Goal: Task Accomplishment & Management: Manage account settings

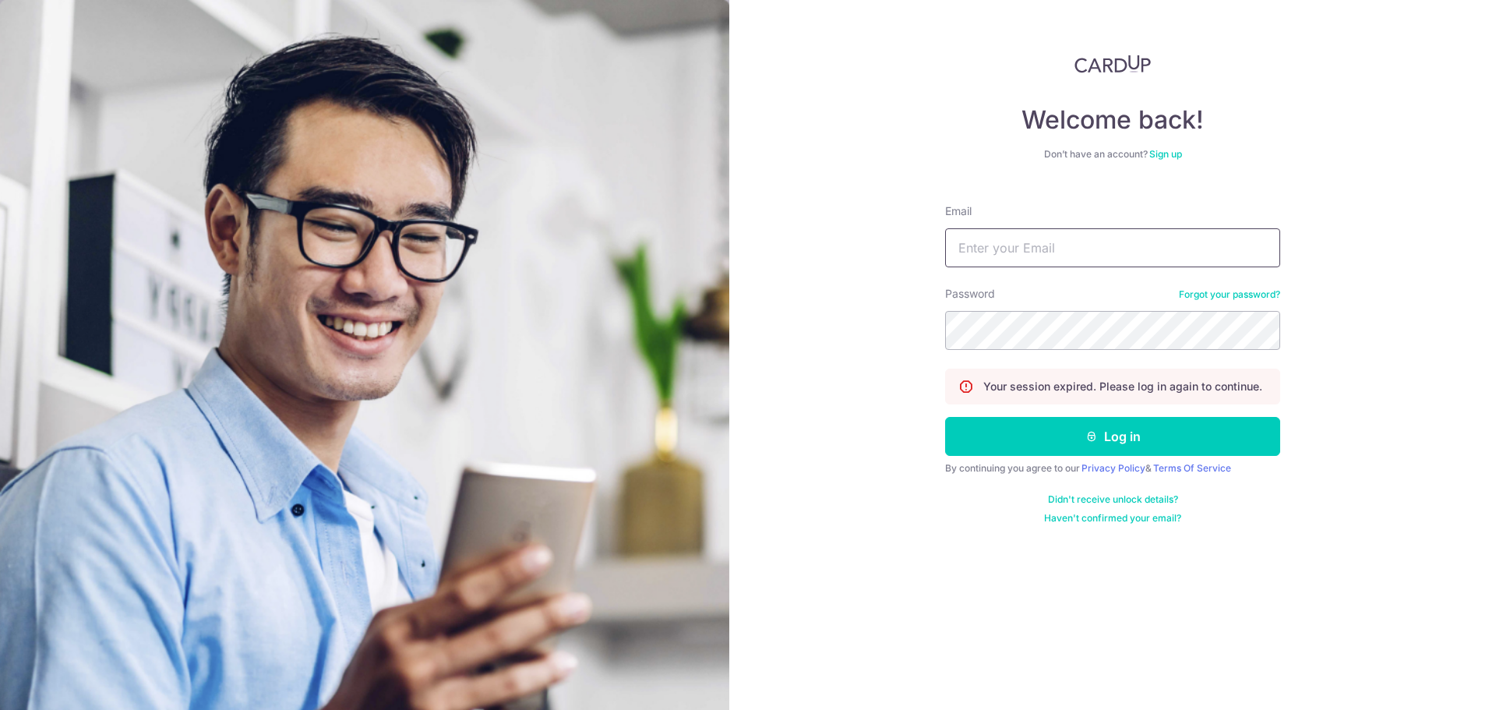
click at [1102, 236] on input "Email" at bounding box center [1112, 247] width 335 height 39
type input "[EMAIL_ADDRESS][DOMAIN_NAME]"
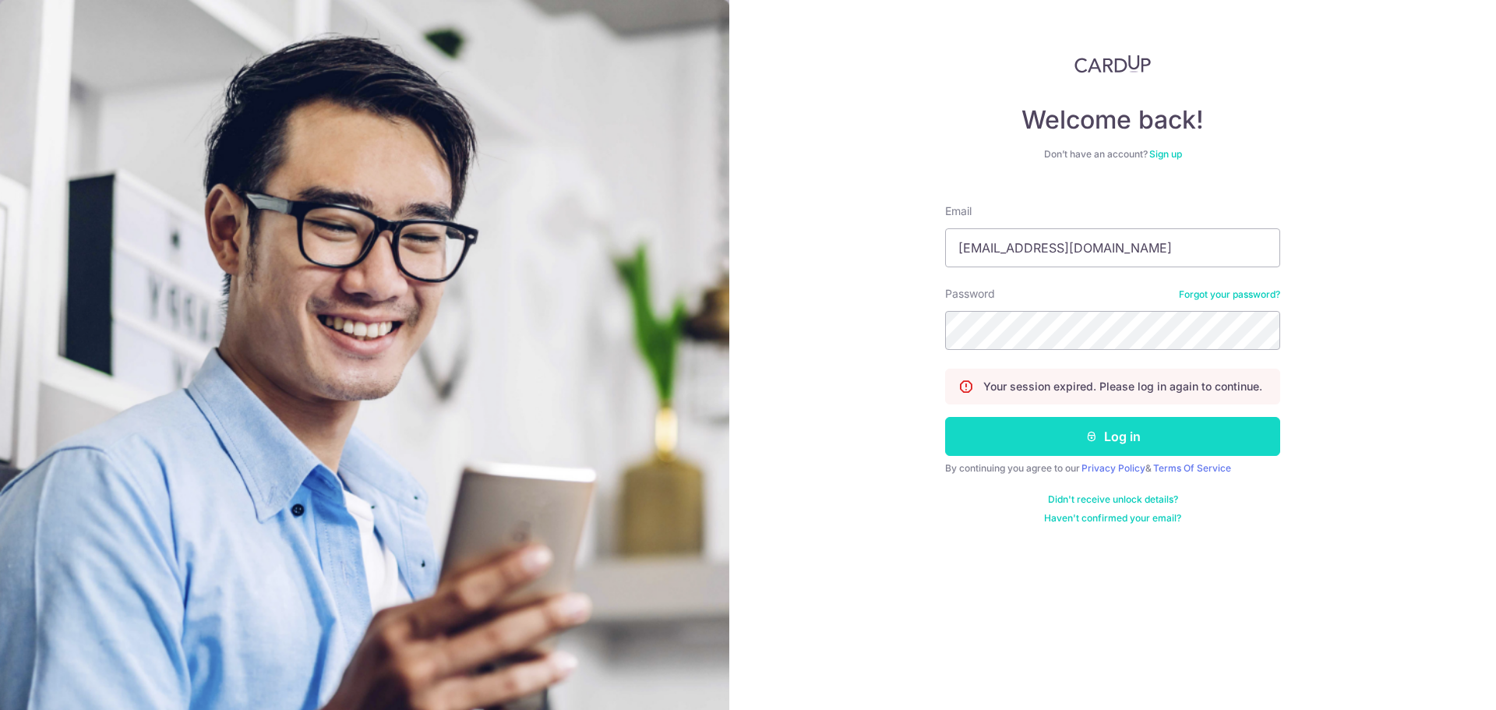
click at [1111, 439] on button "Log in" at bounding box center [1112, 436] width 335 height 39
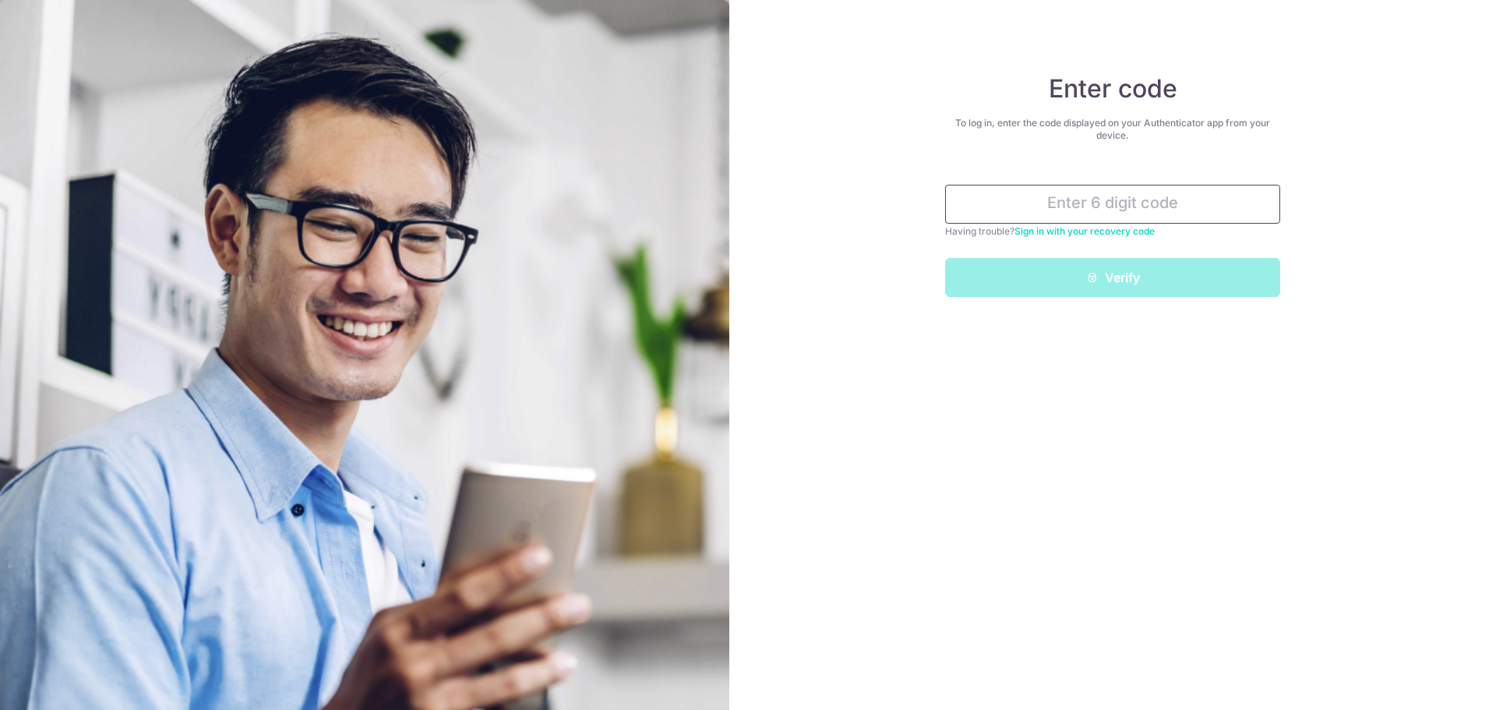
click at [1105, 202] on input "text" at bounding box center [1112, 204] width 335 height 39
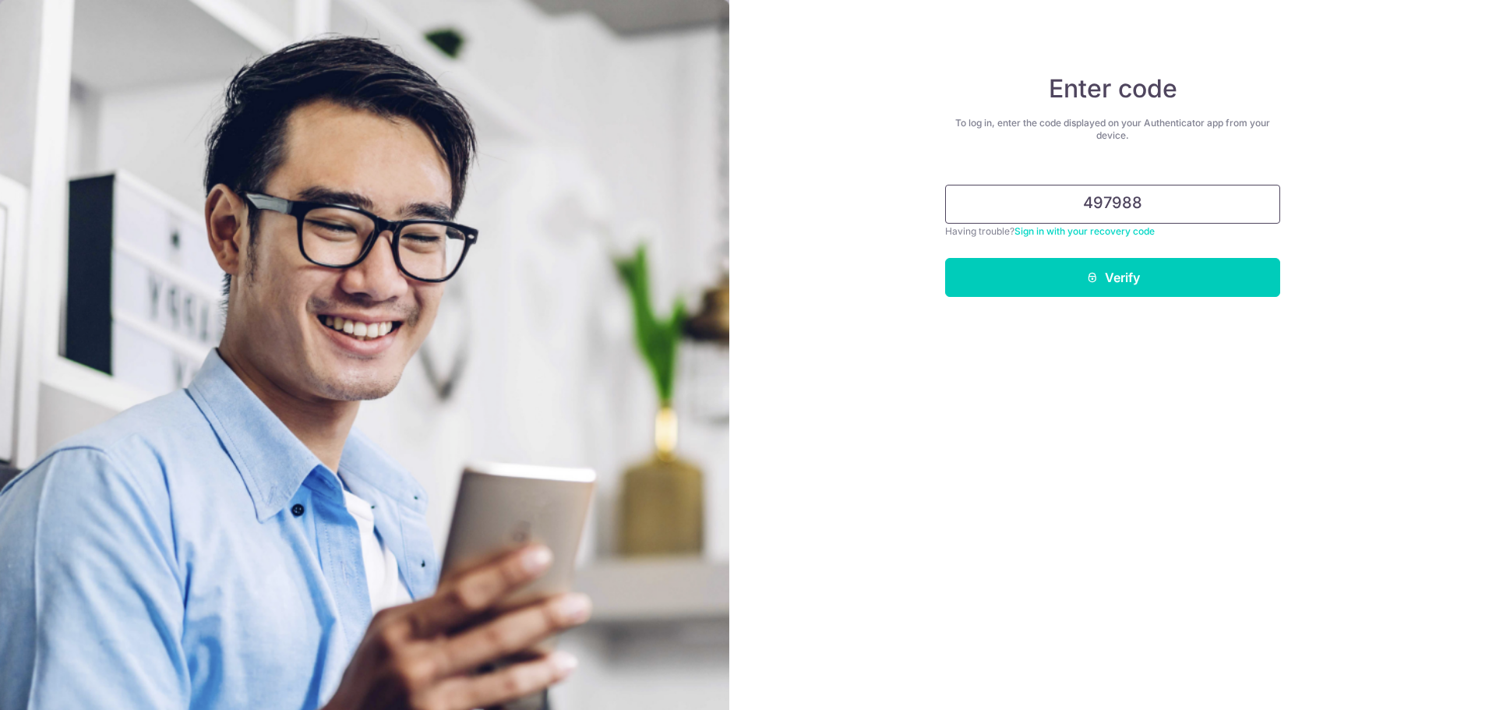
type input "497988"
click at [945, 258] on button "Verify" at bounding box center [1112, 277] width 335 height 39
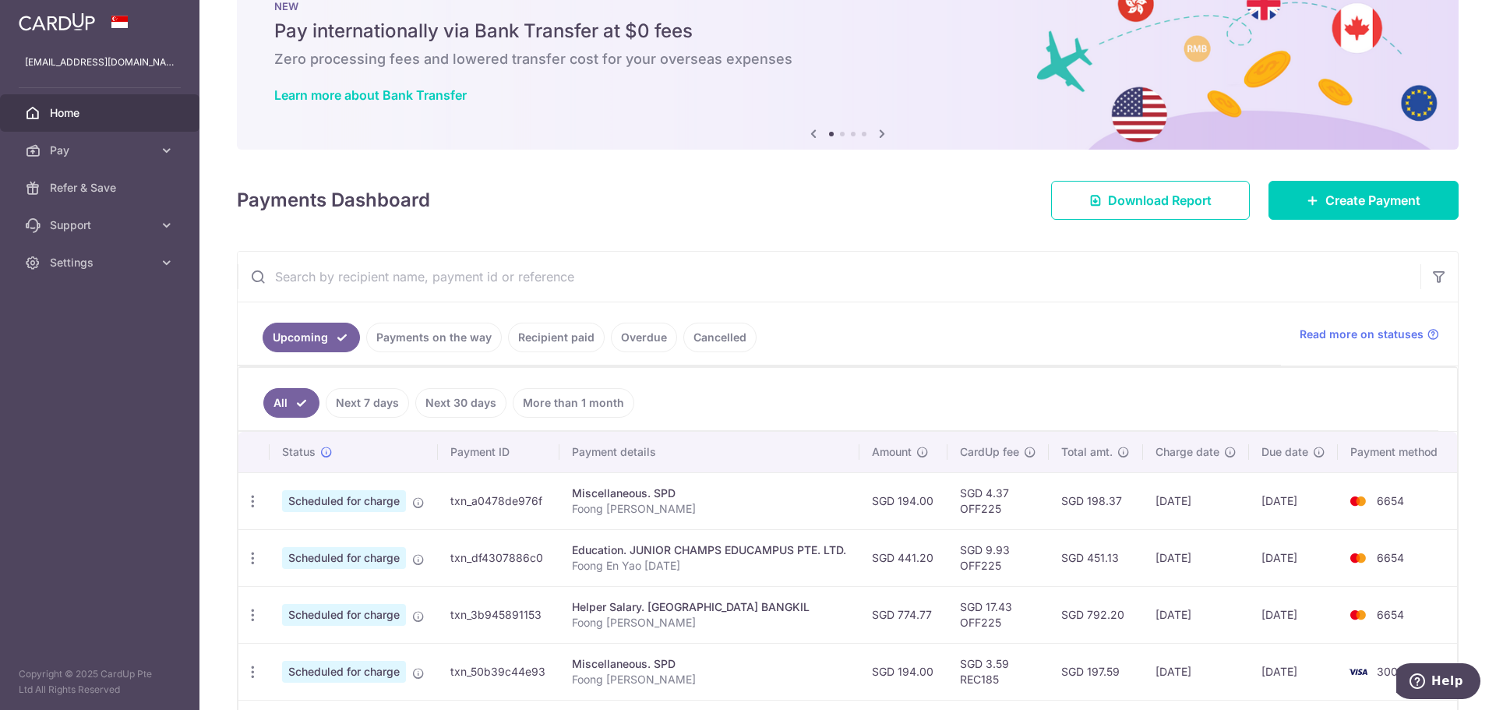
scroll to position [78, 0]
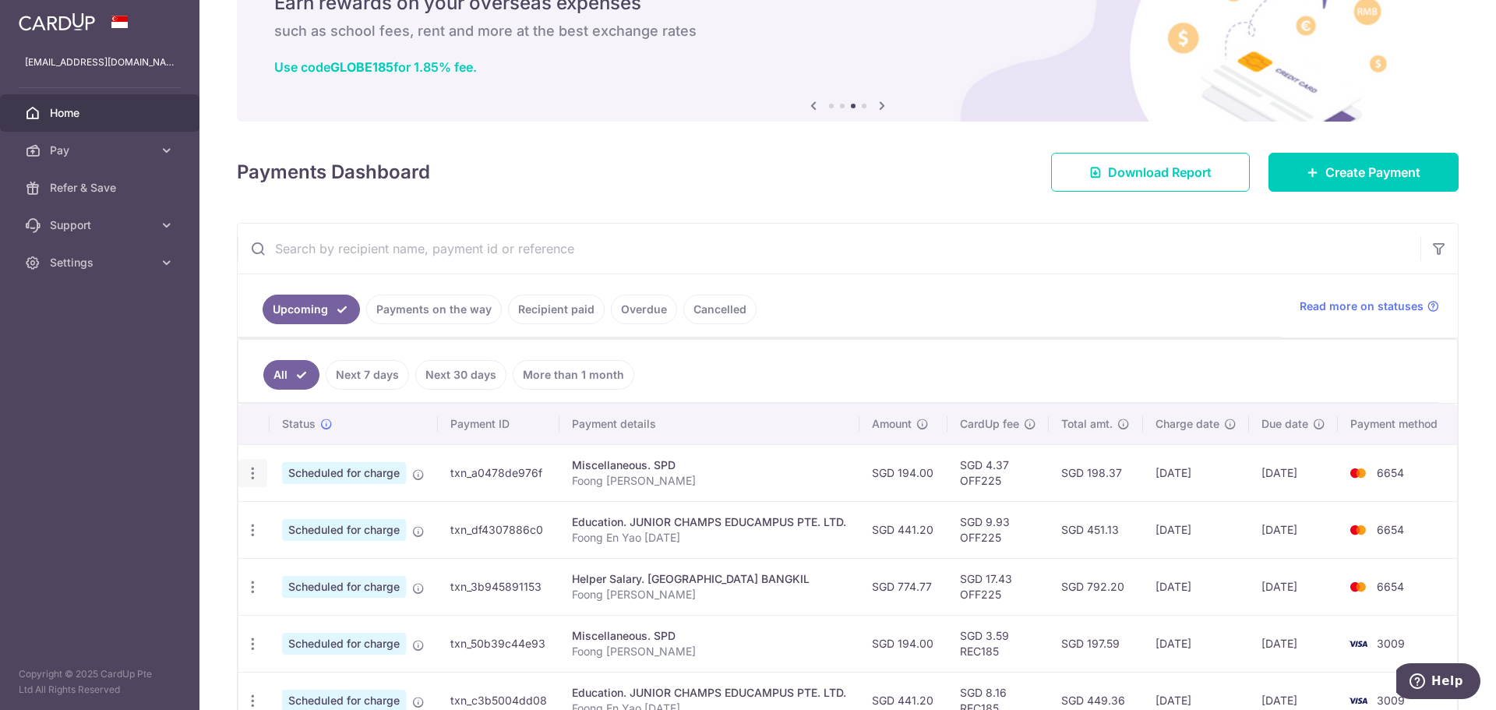
click at [253, 470] on icon "button" at bounding box center [253, 473] width 16 height 16
click at [301, 513] on span "Update payment" at bounding box center [336, 515] width 106 height 19
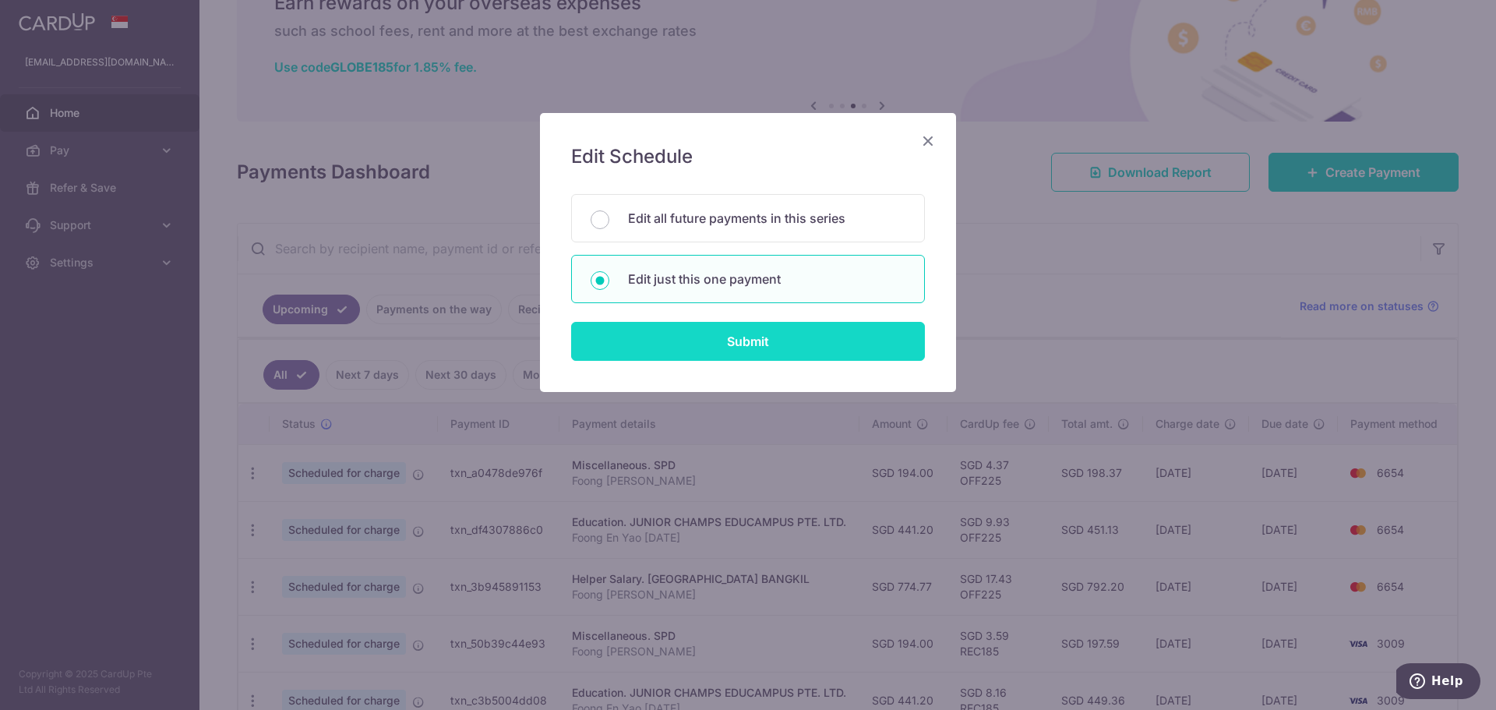
click at [789, 346] on input "Submit" at bounding box center [748, 341] width 354 height 39
radio input "true"
type input "194.00"
type input "24/09/2025"
type input "Foong Shi Yun"
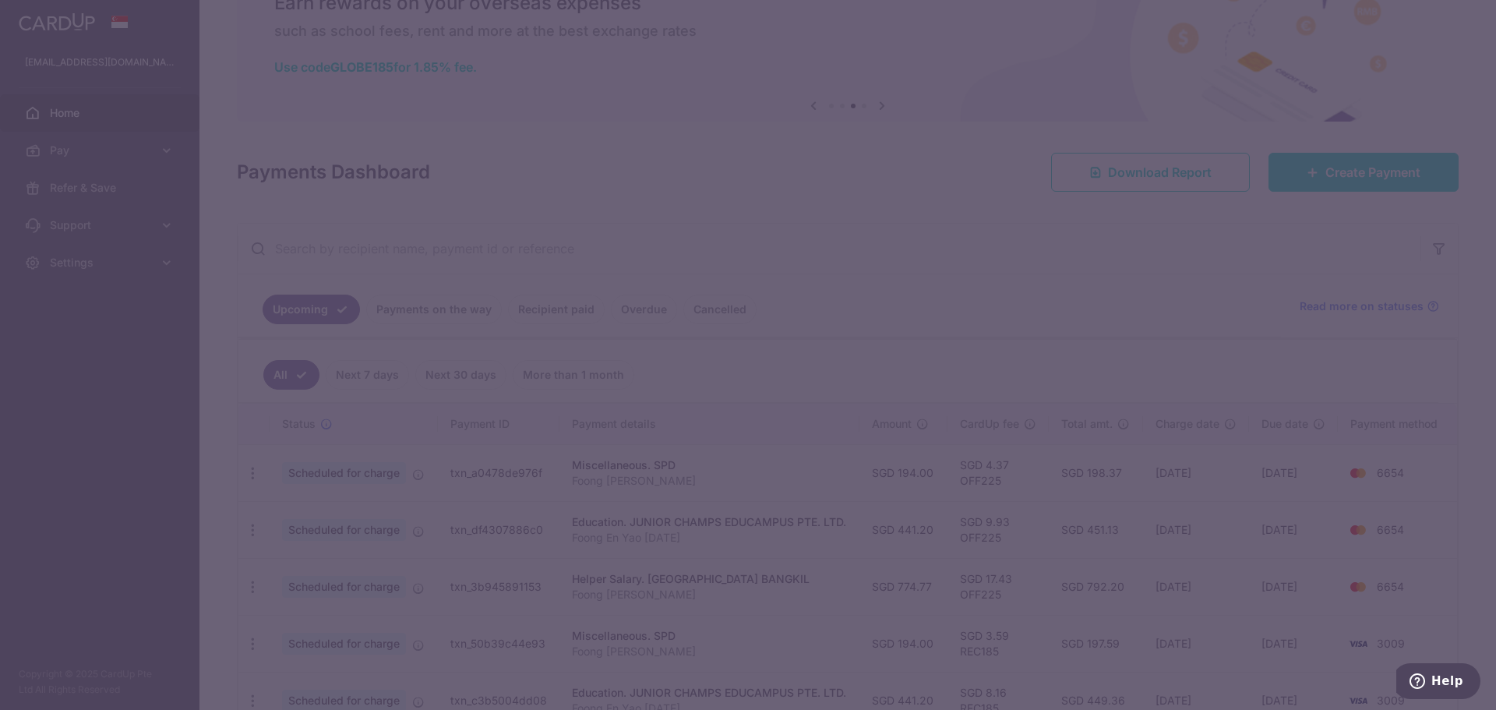
type input "OFF225"
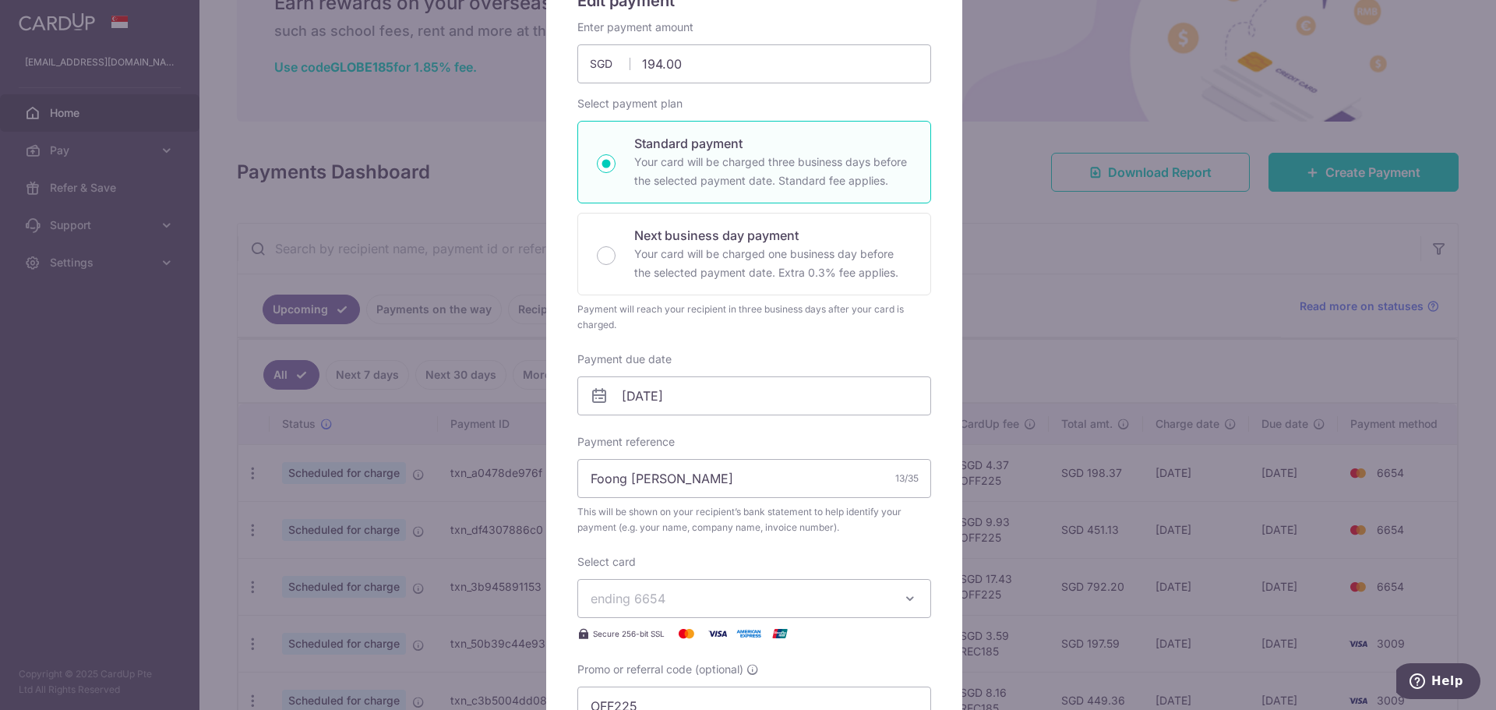
scroll to position [312, 0]
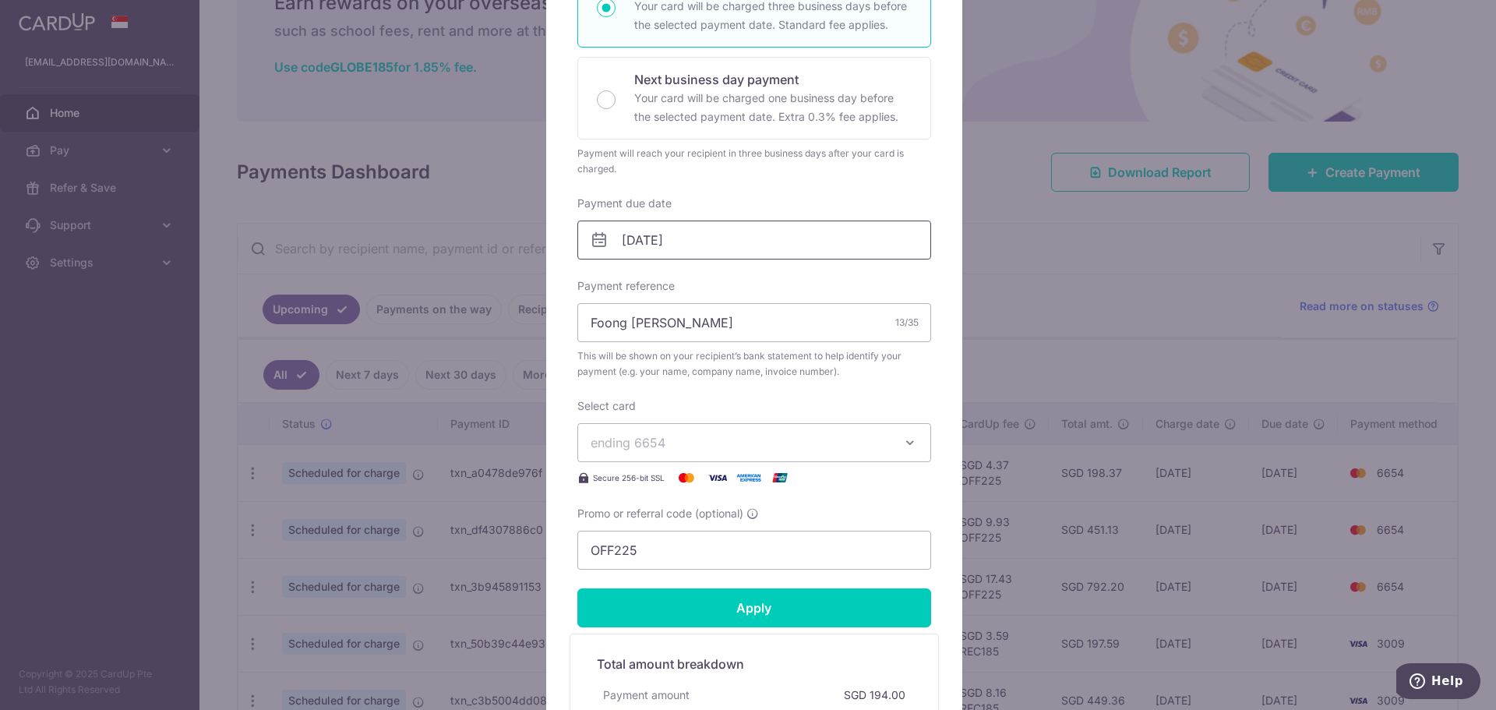
click at [697, 240] on input "24/09/2025" at bounding box center [754, 239] width 354 height 39
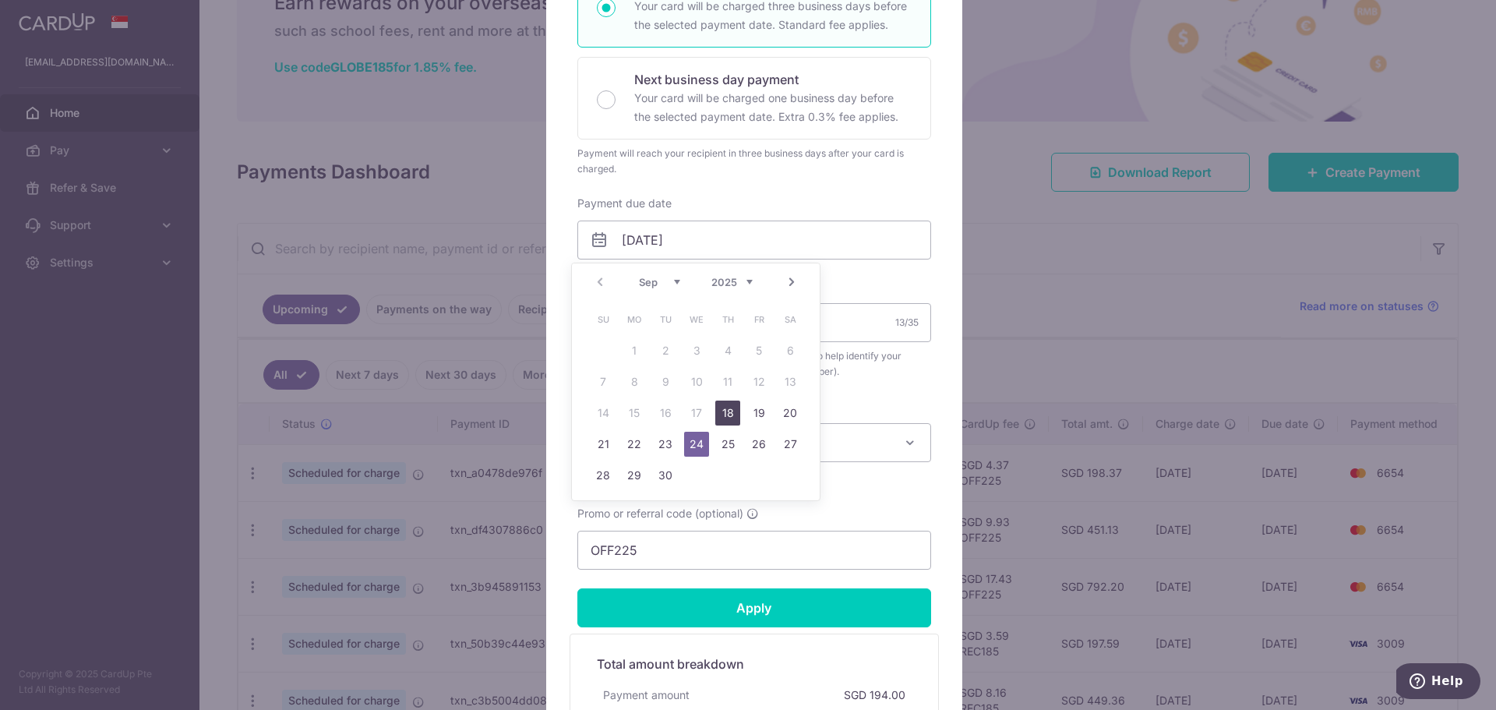
click at [728, 412] on link "18" at bounding box center [727, 412] width 25 height 25
type input "18/09/2025"
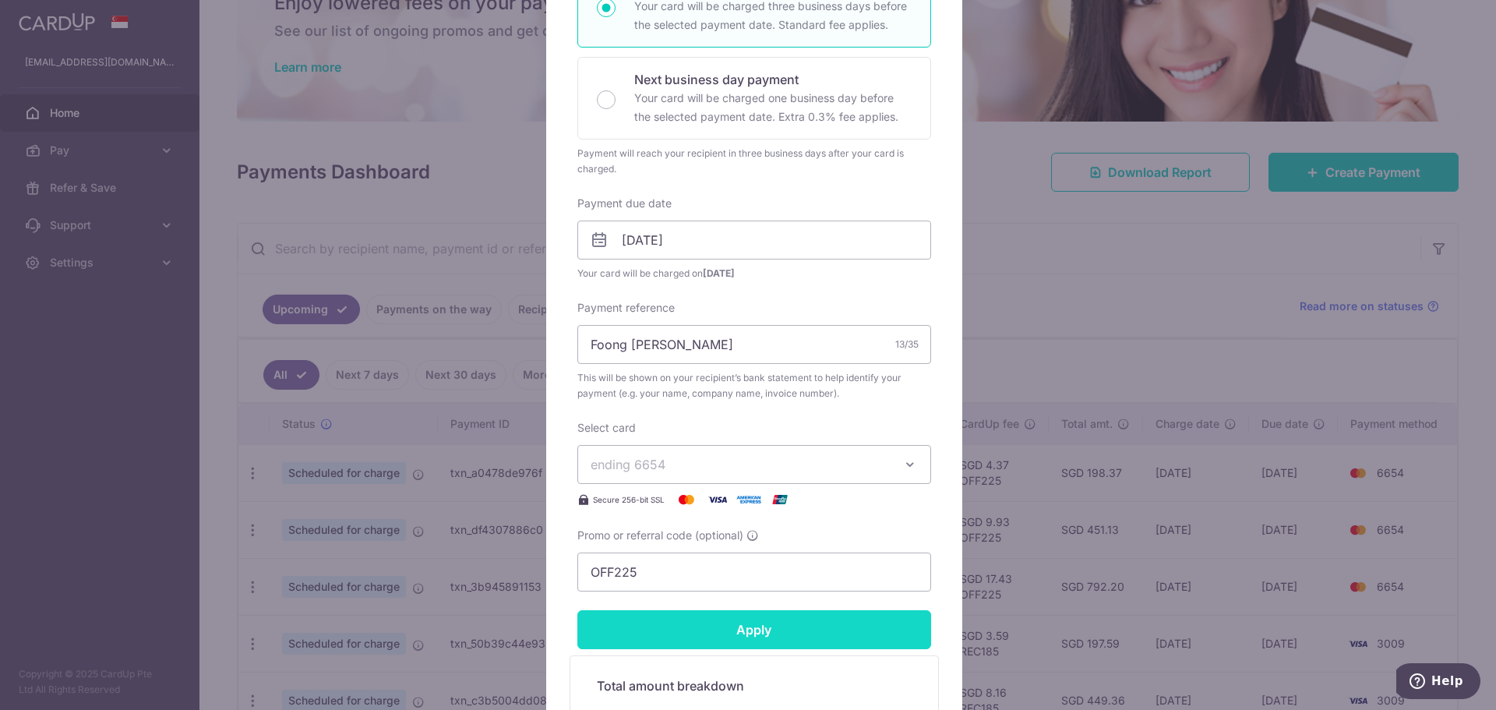
click at [799, 622] on input "Apply" at bounding box center [754, 629] width 354 height 39
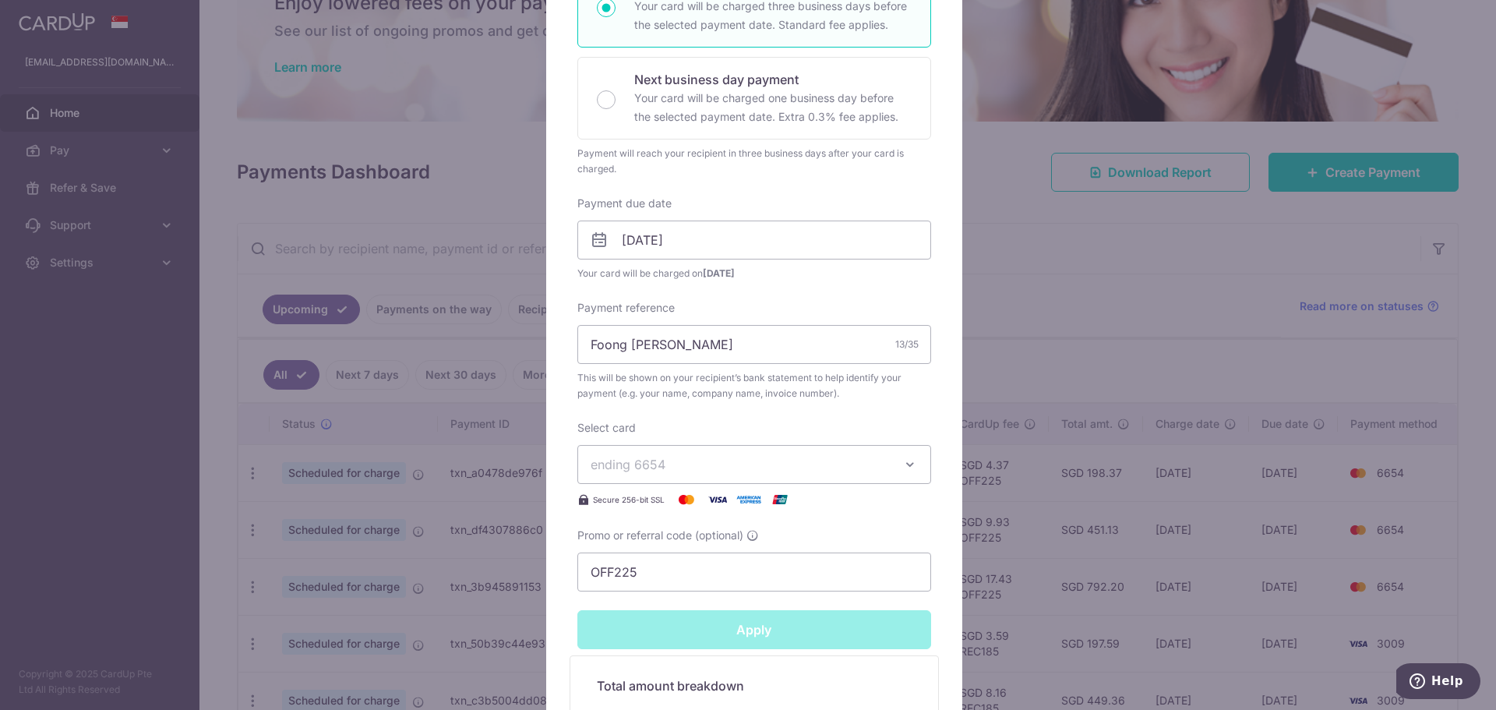
type input "Successfully Applied"
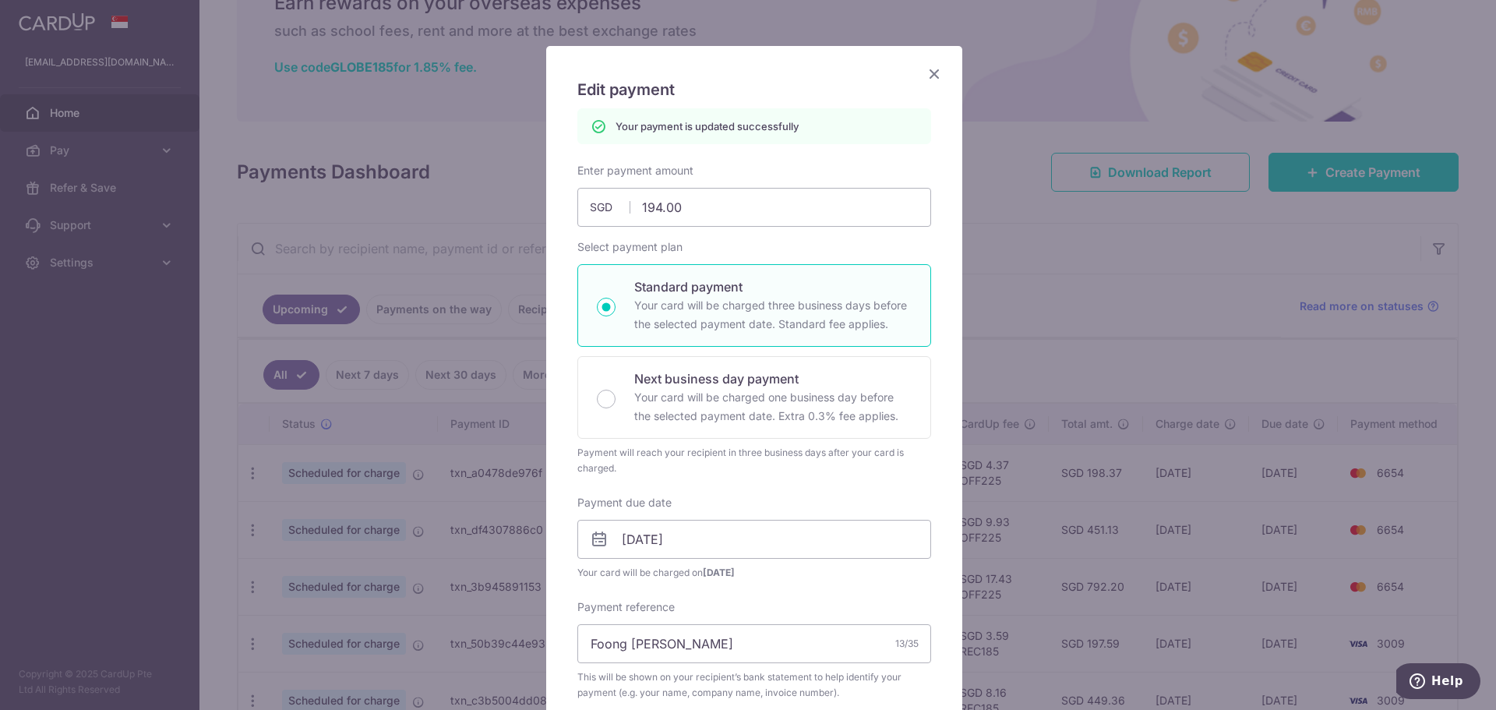
scroll to position [0, 0]
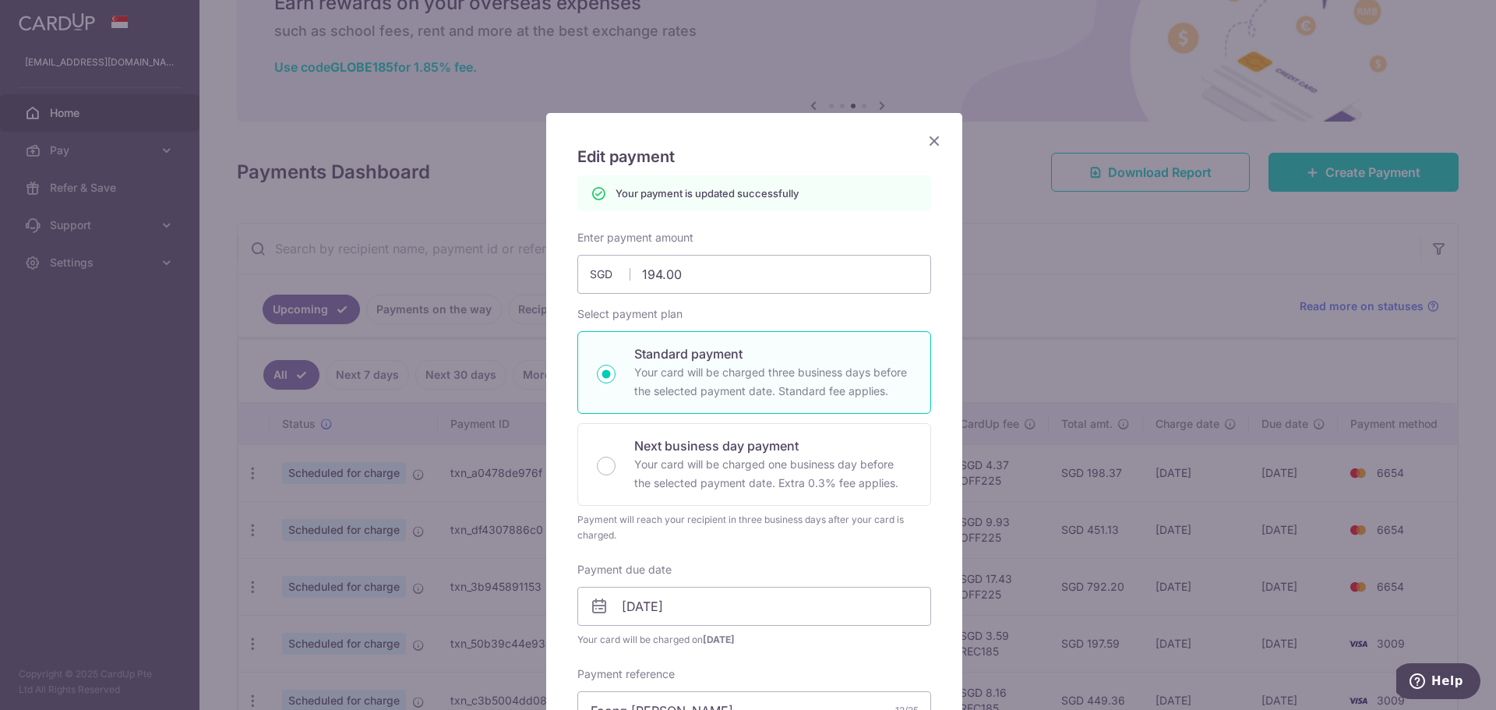
click at [932, 139] on icon "Close" at bounding box center [934, 140] width 19 height 19
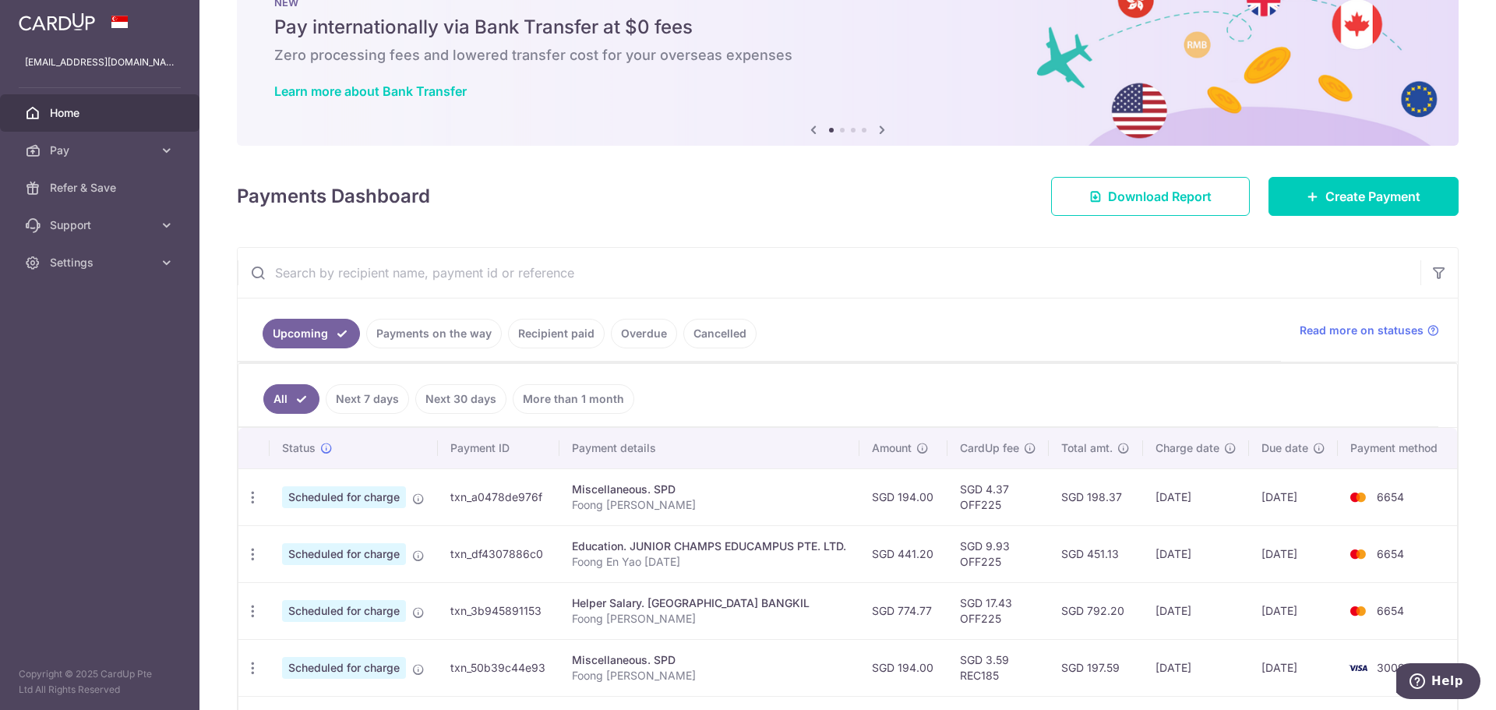
scroll to position [78, 0]
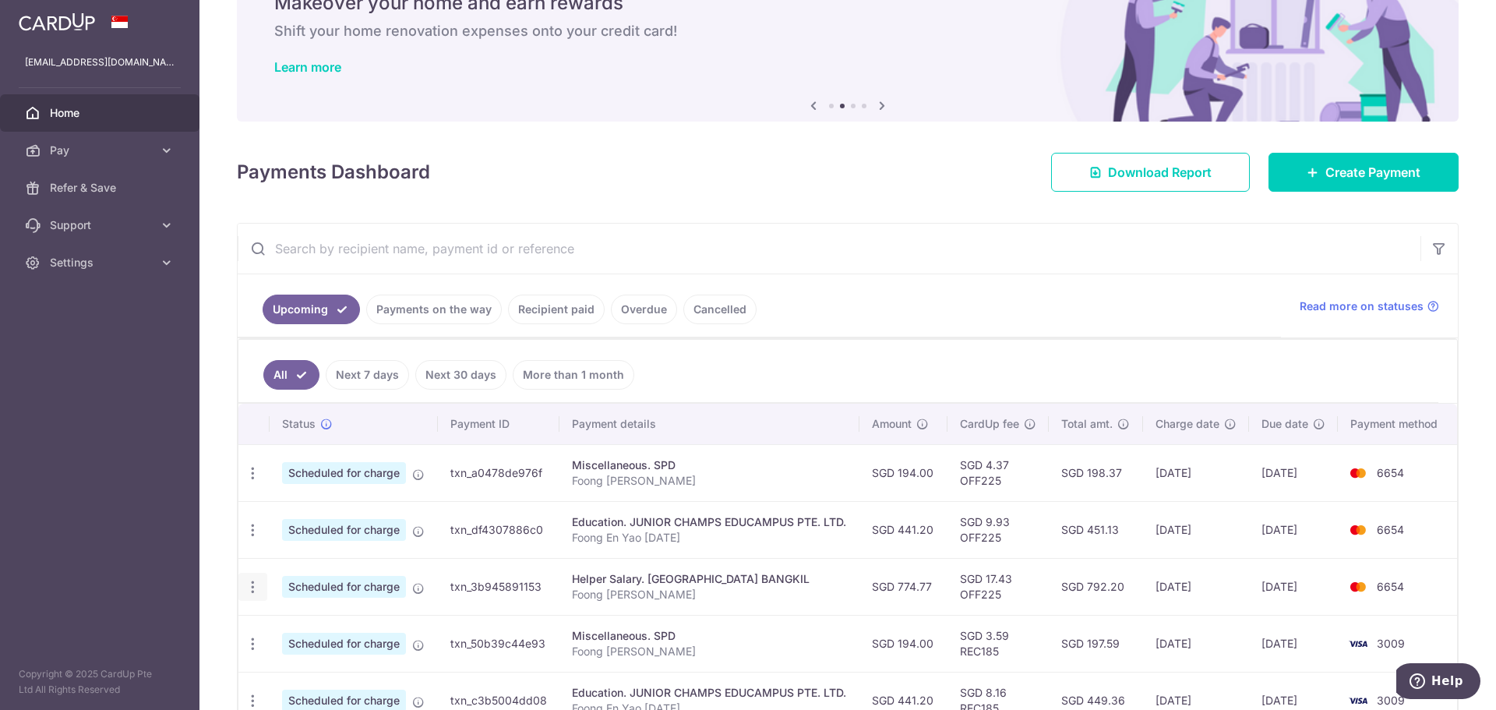
click at [256, 580] on icon "button" at bounding box center [253, 587] width 16 height 16
click at [317, 630] on span "Update payment" at bounding box center [336, 629] width 106 height 19
radio input "true"
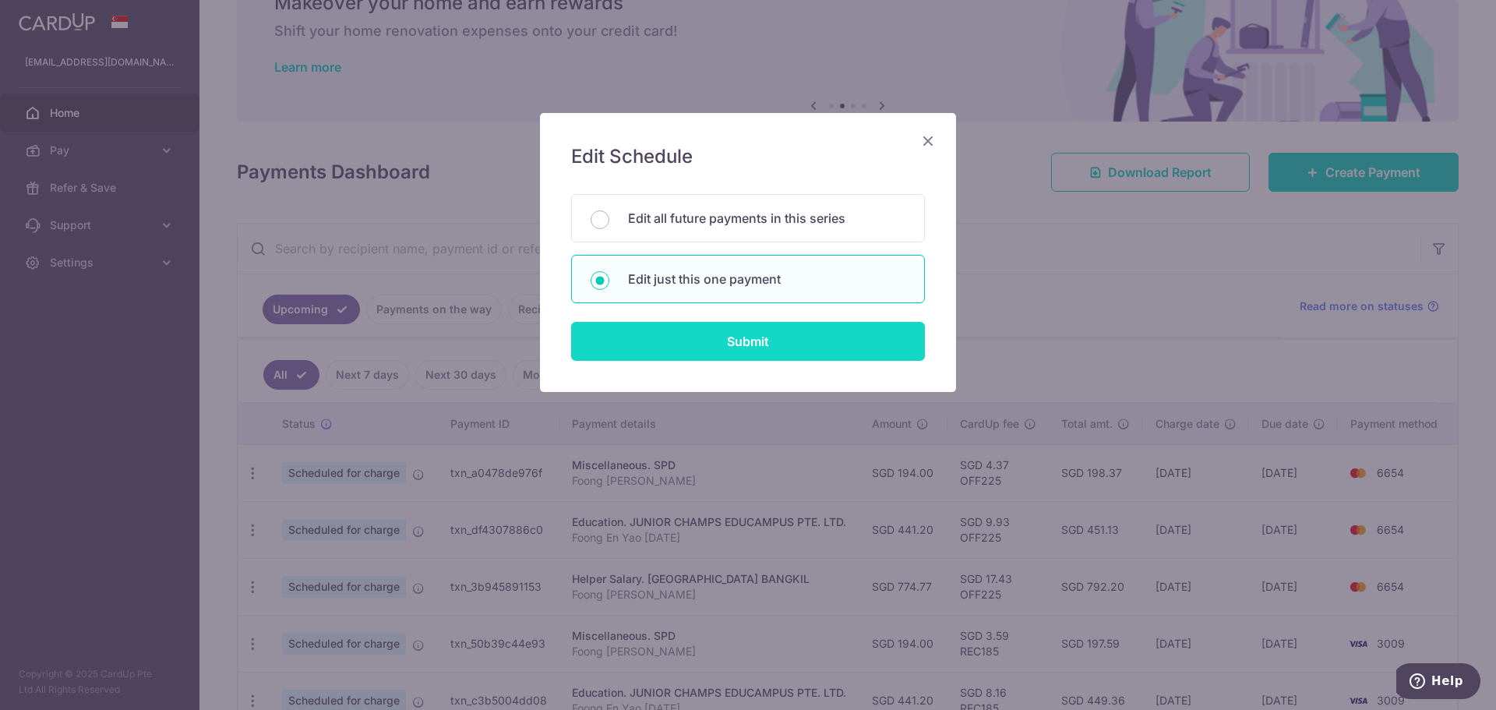
click at [766, 344] on input "Submit" at bounding box center [748, 341] width 354 height 39
radio input "true"
type input "774.77"
type input "01/10/2025"
type input "Foong Shi Yun"
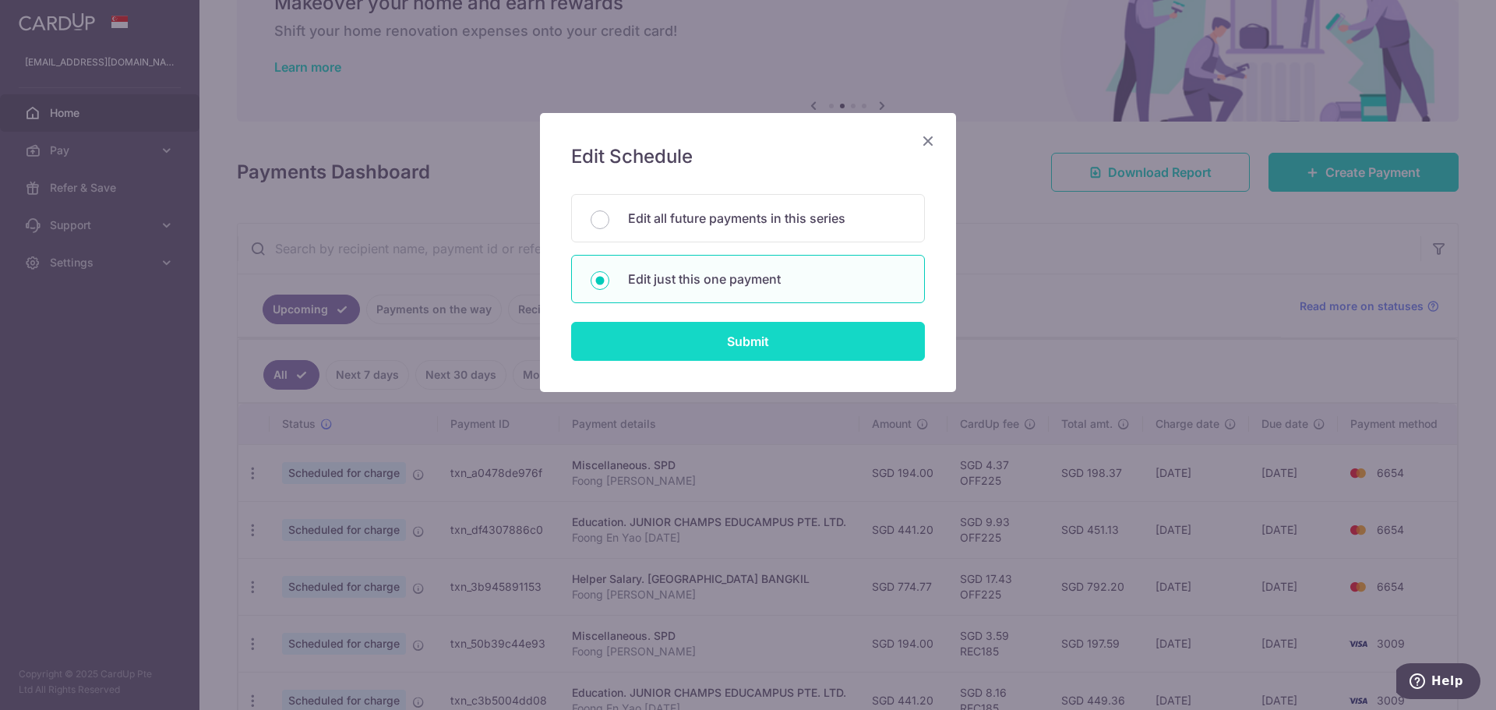
type input "OFF225"
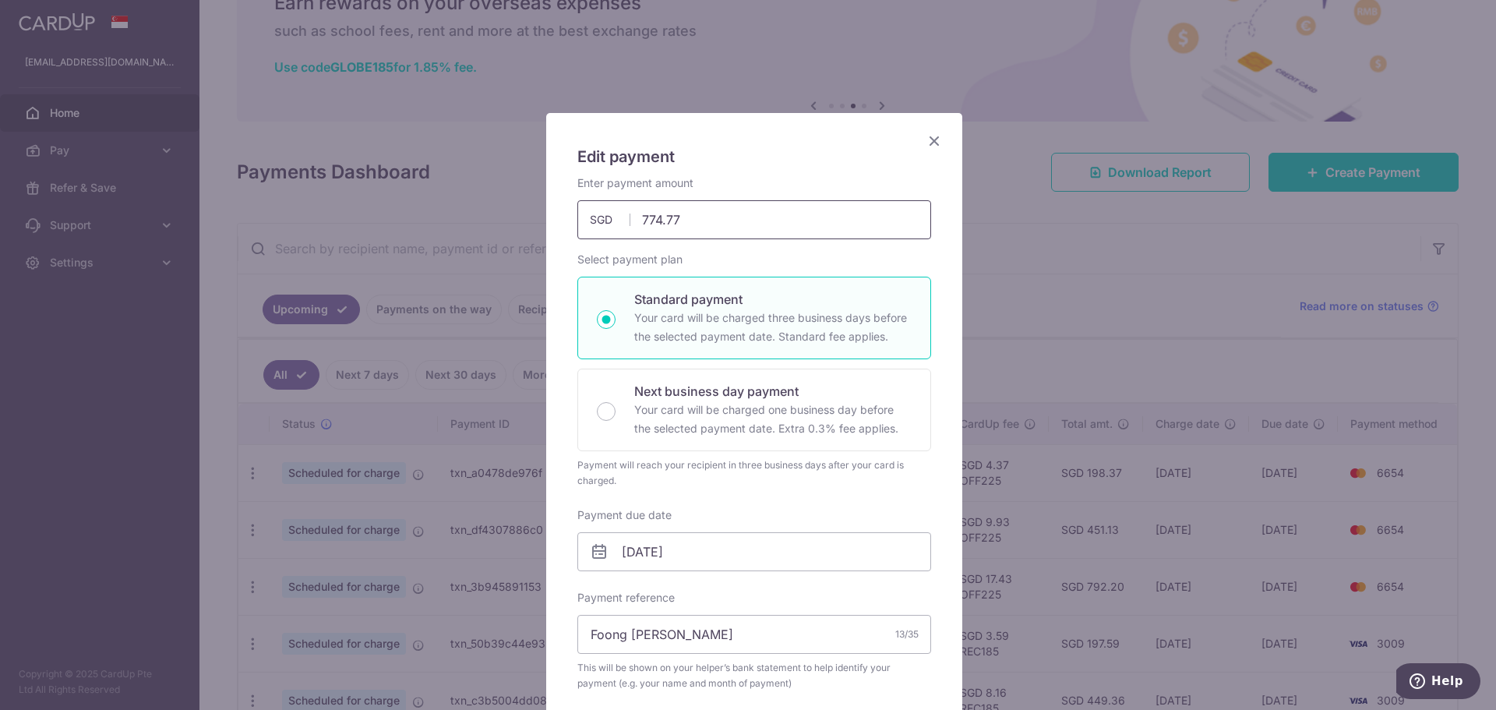
drag, startPoint x: 650, startPoint y: 221, endPoint x: 798, endPoint y: 237, distance: 148.0
click at [755, 224] on input "774.77" at bounding box center [754, 219] width 354 height 39
type input "770.54"
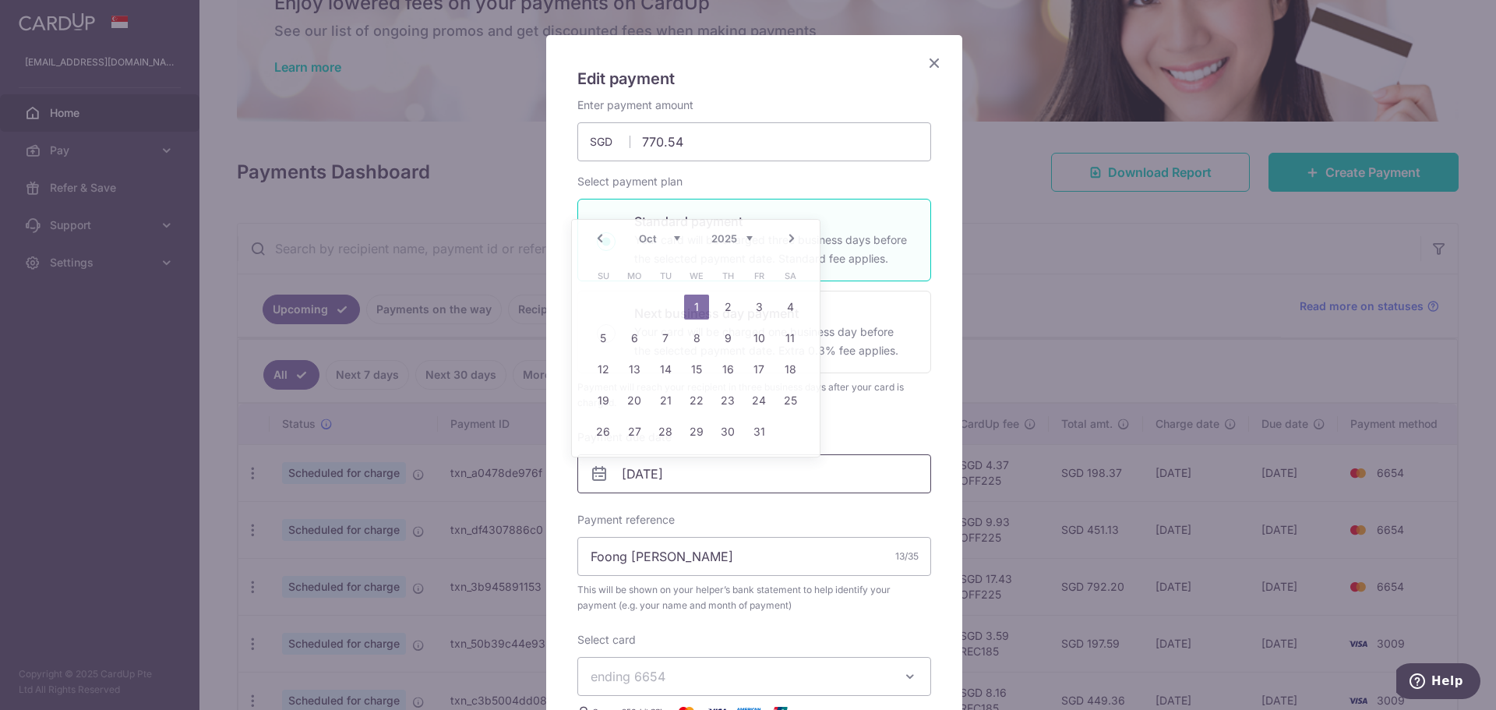
click at [738, 474] on input "01/10/2025" at bounding box center [754, 473] width 354 height 39
click at [600, 231] on link "Prev" at bounding box center [599, 238] width 19 height 19
click at [724, 407] on link "25" at bounding box center [727, 400] width 25 height 25
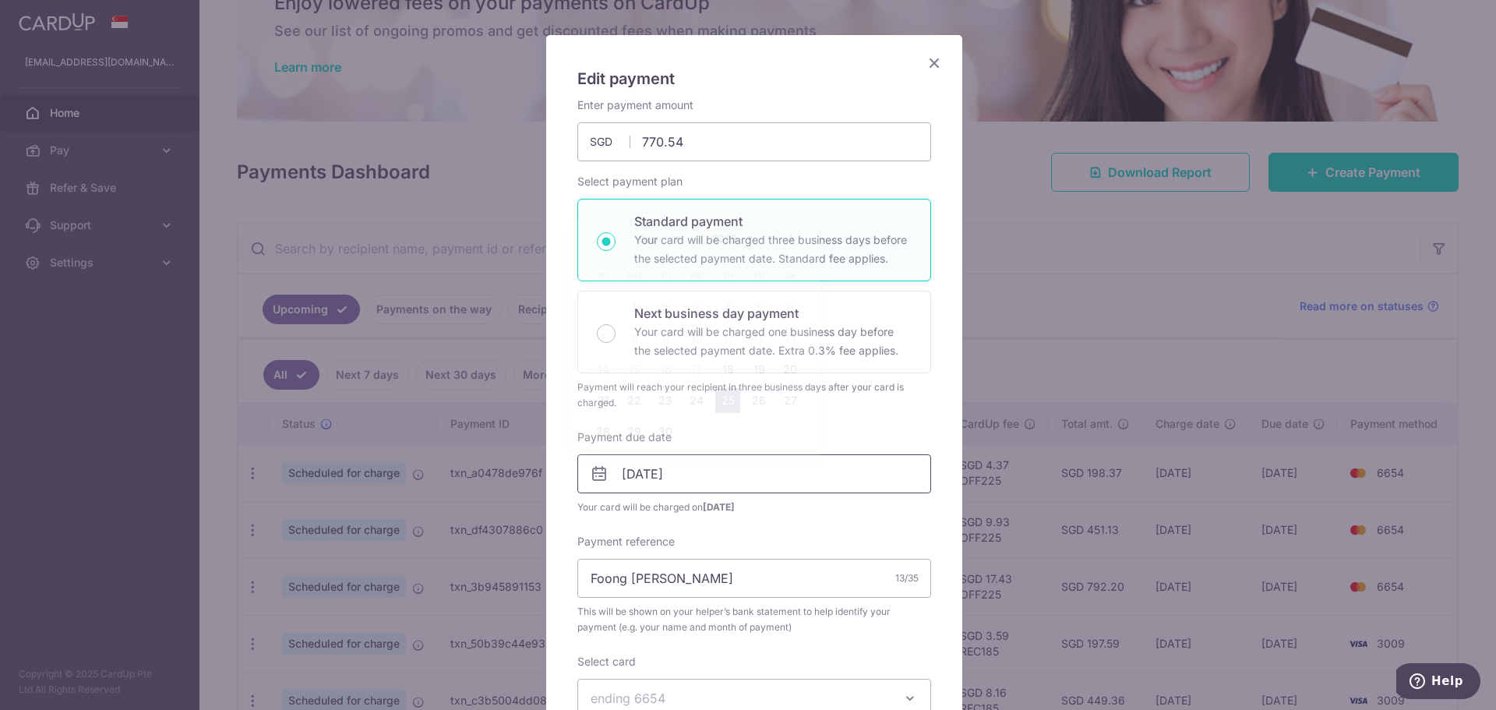
click at [736, 467] on input "25/09/2025" at bounding box center [754, 473] width 354 height 39
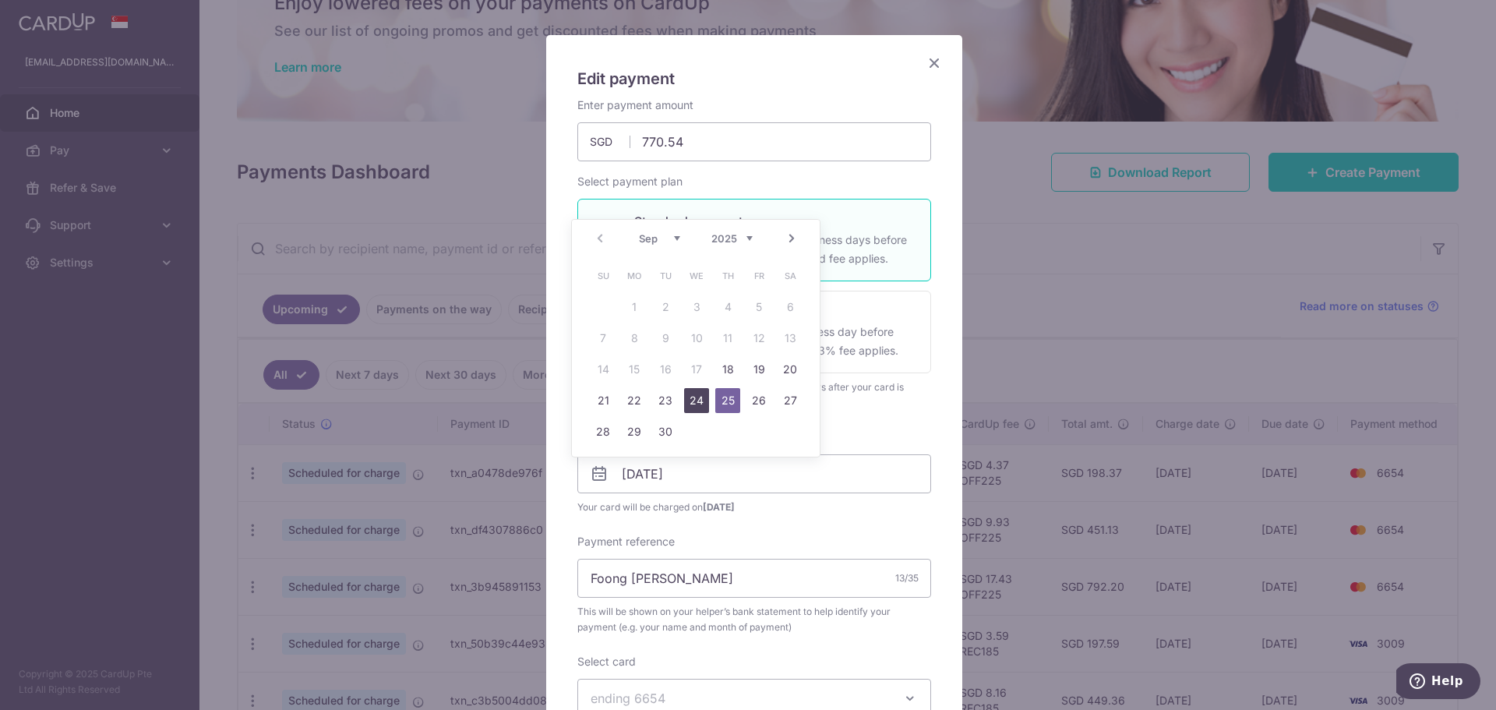
click at [700, 398] on link "24" at bounding box center [696, 400] width 25 height 25
type input "24/09/2025"
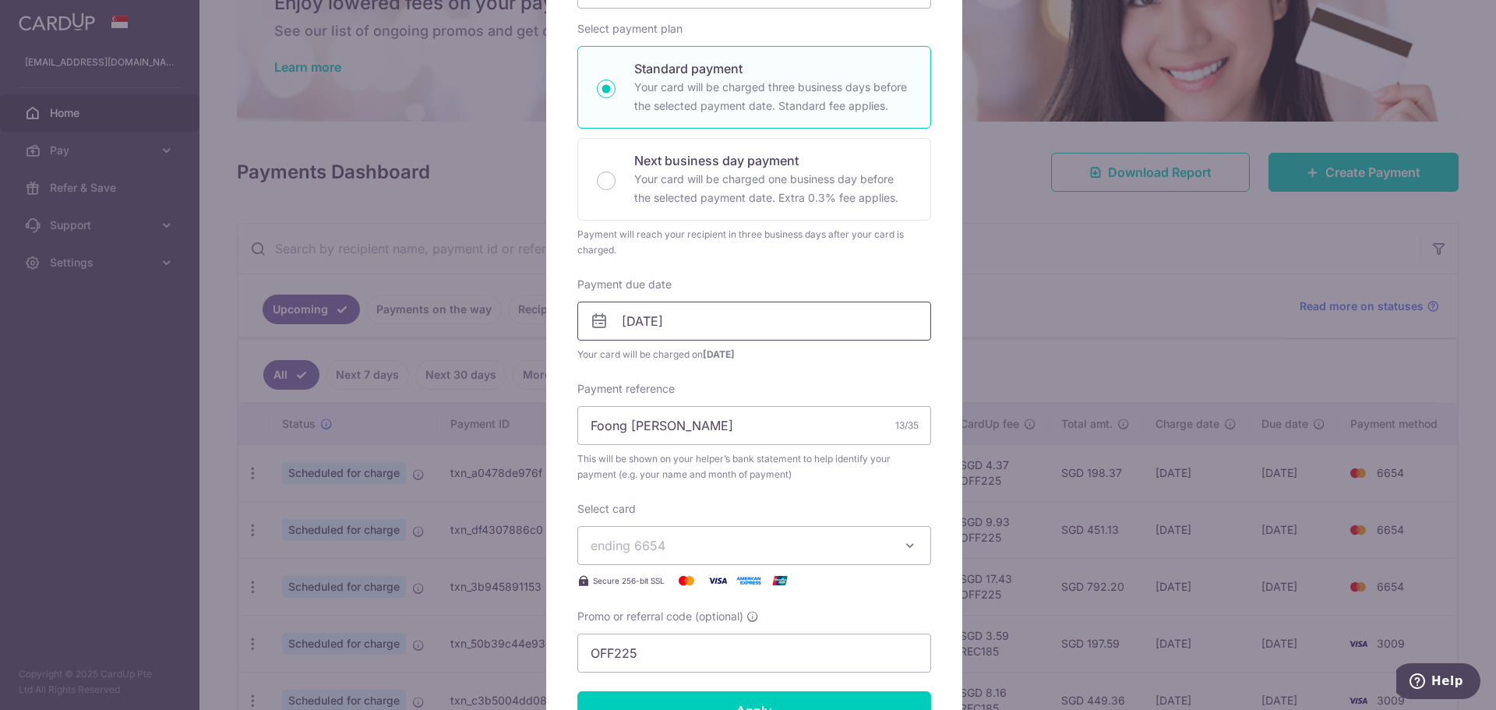
scroll to position [234, 0]
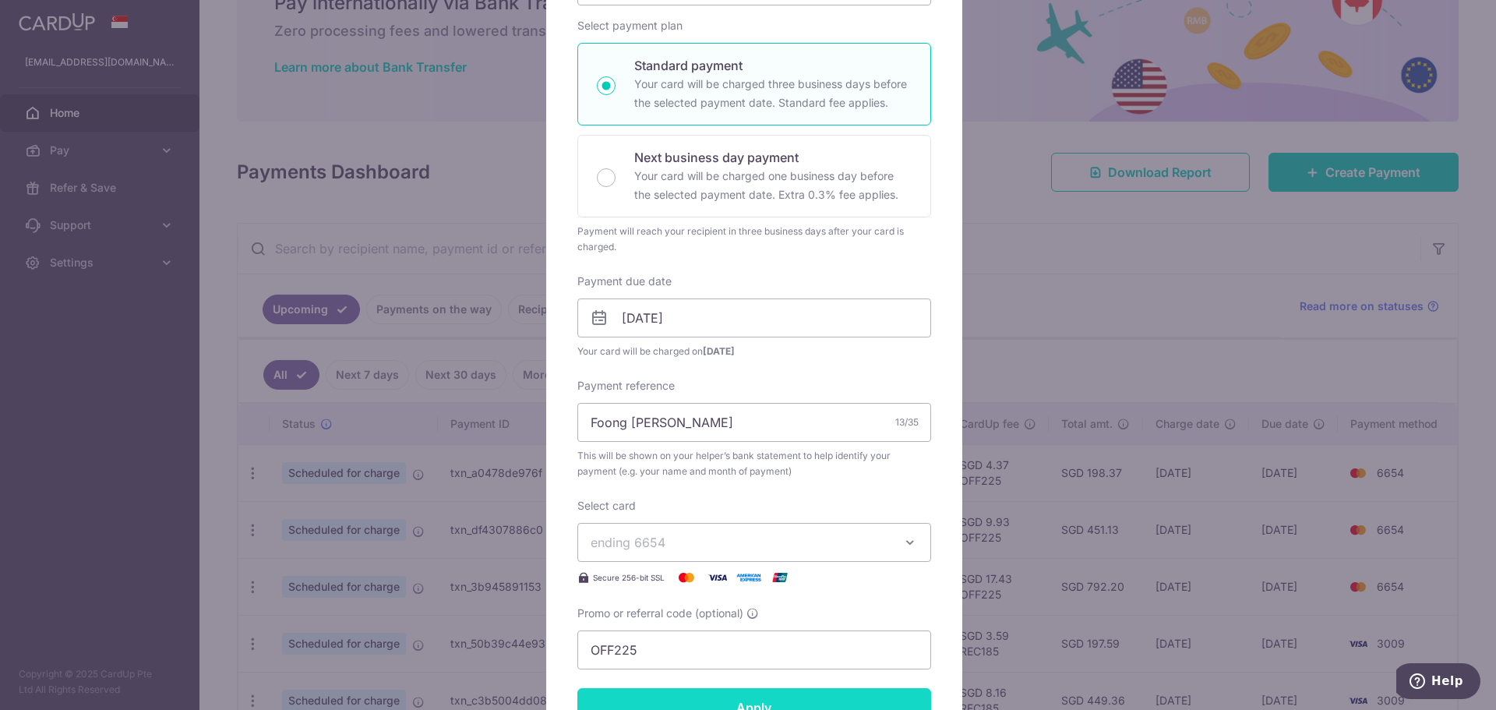
click at [868, 700] on input "Apply" at bounding box center [754, 707] width 354 height 39
type input "Successfully Applied"
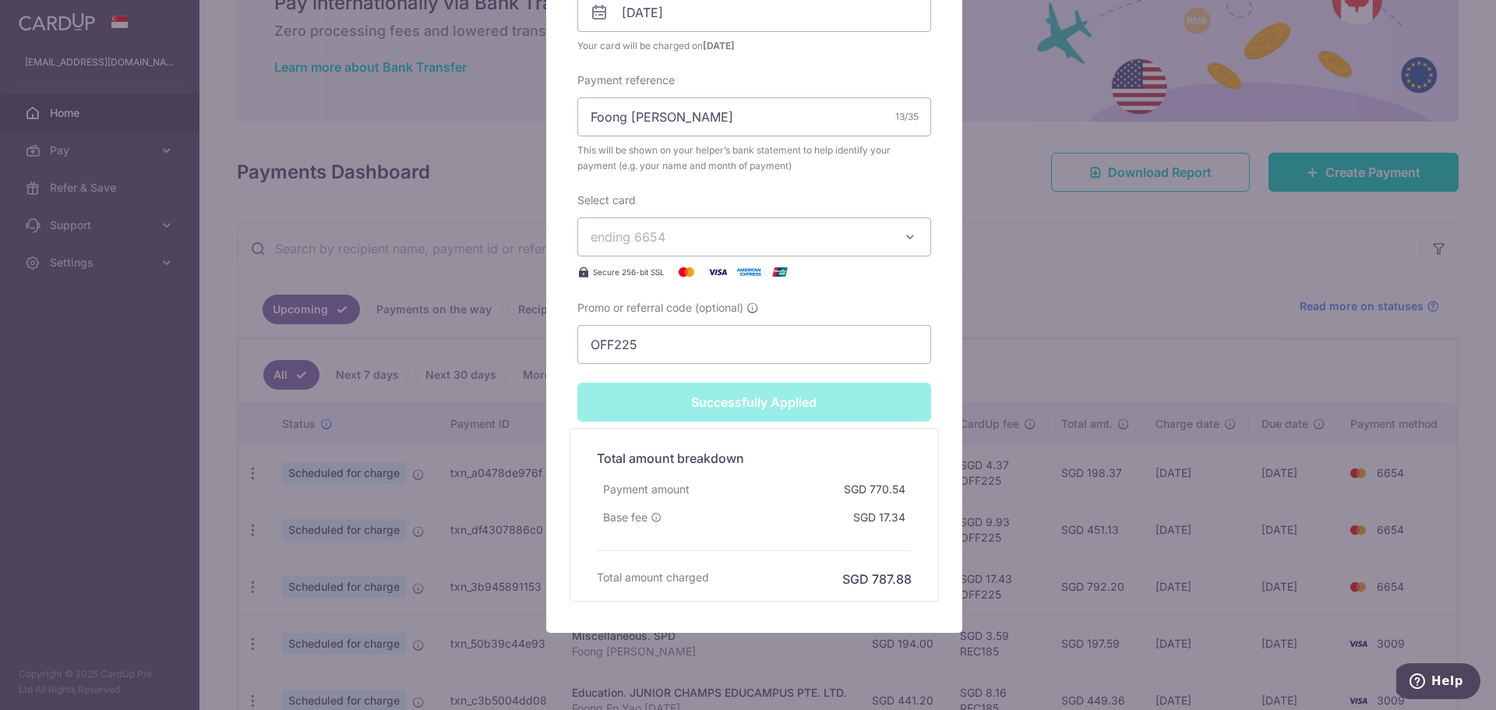
scroll to position [600, 0]
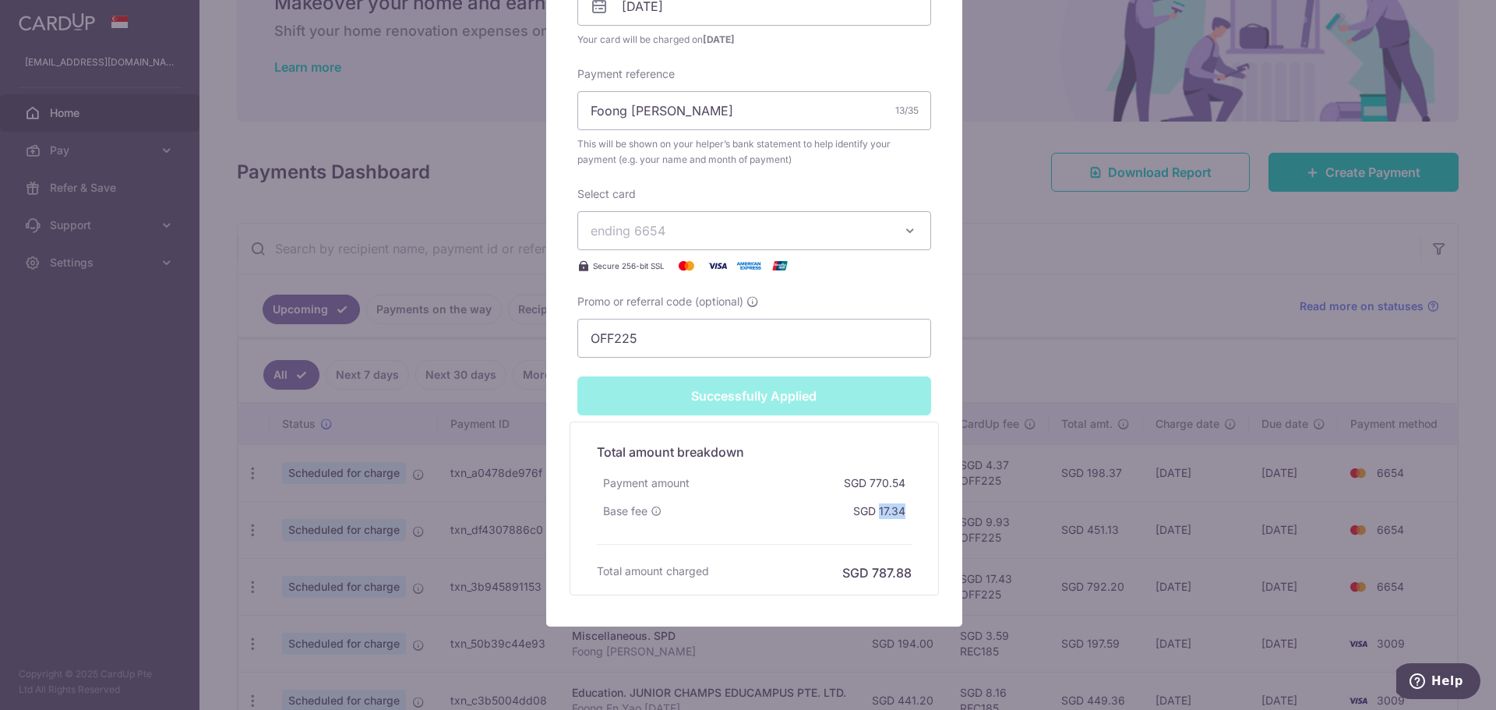
drag, startPoint x: 874, startPoint y: 510, endPoint x: 897, endPoint y: 510, distance: 23.4
click at [897, 510] on div "SGD 17.34" at bounding box center [879, 511] width 65 height 28
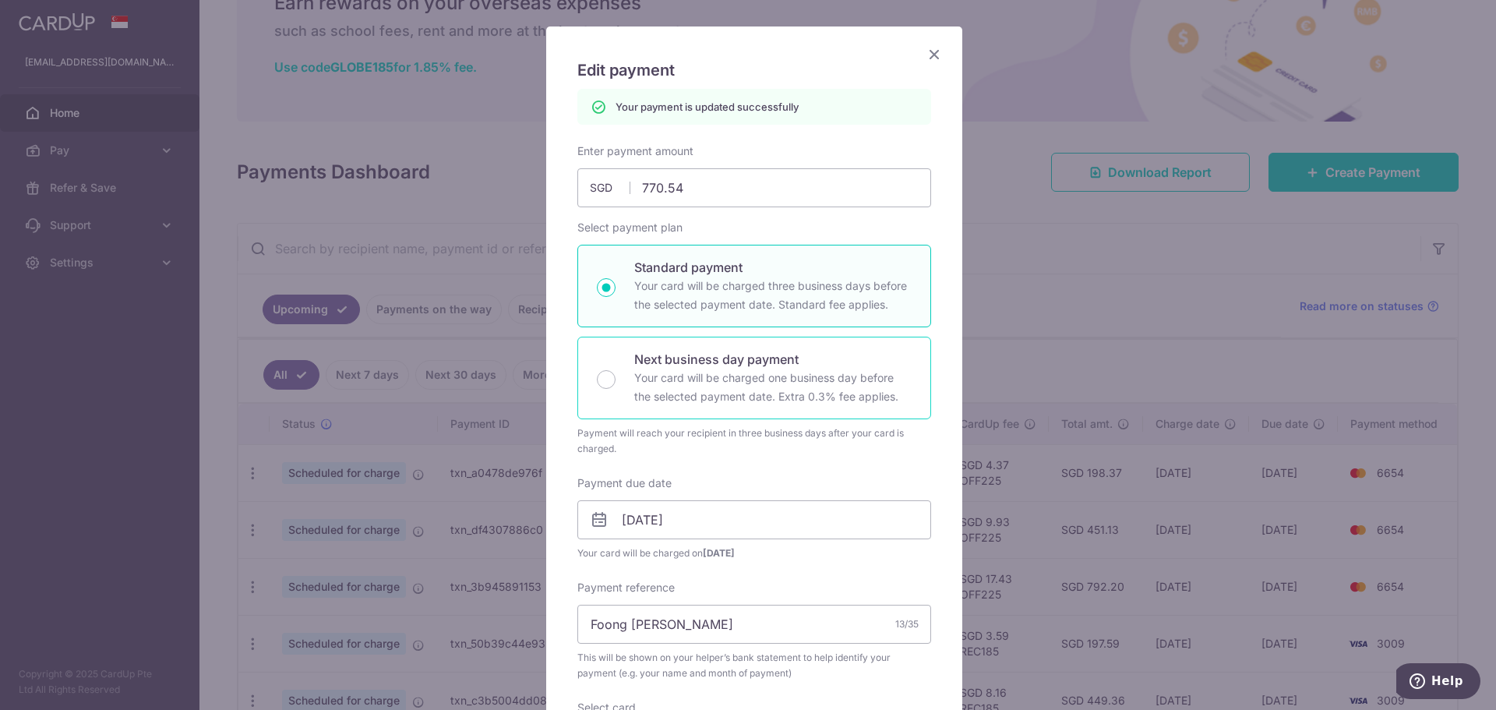
scroll to position [55, 0]
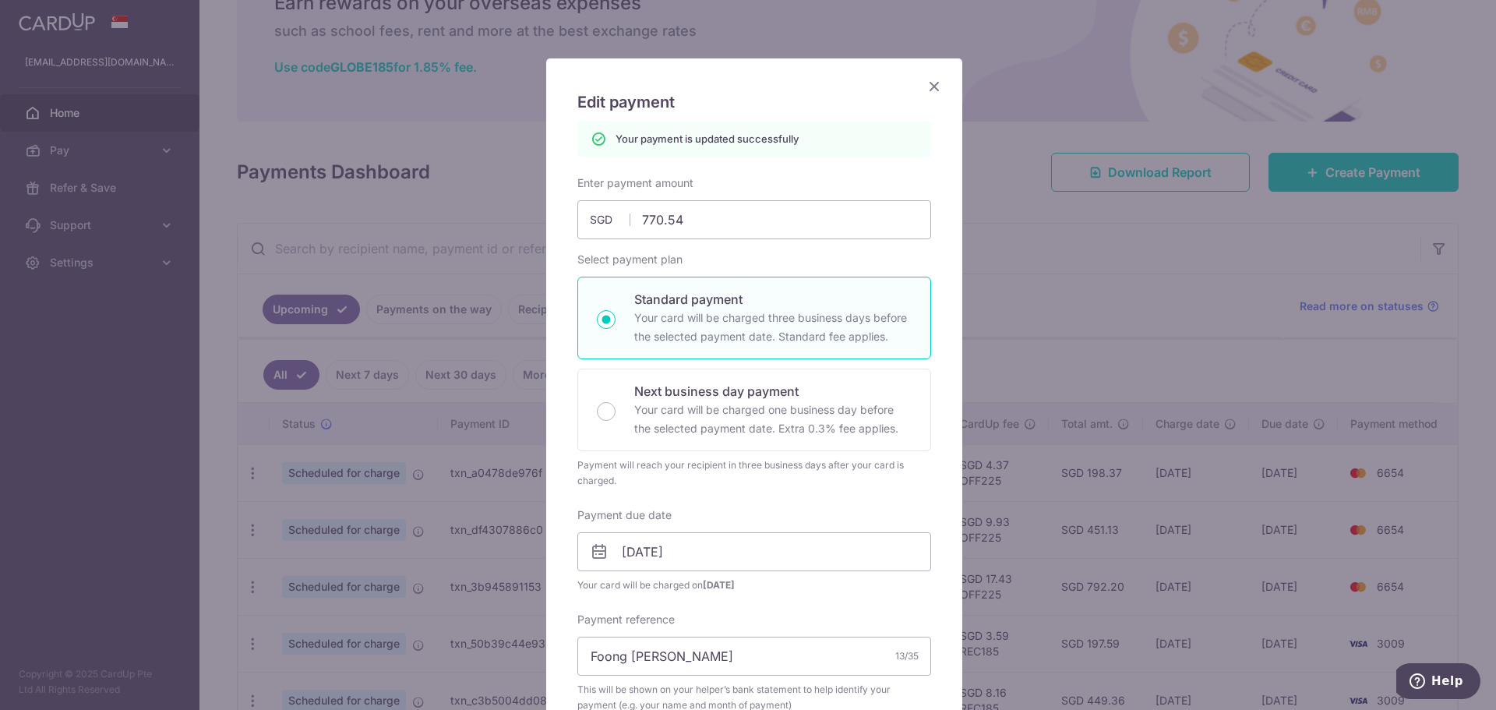
click at [929, 86] on icon "Close" at bounding box center [934, 85] width 19 height 19
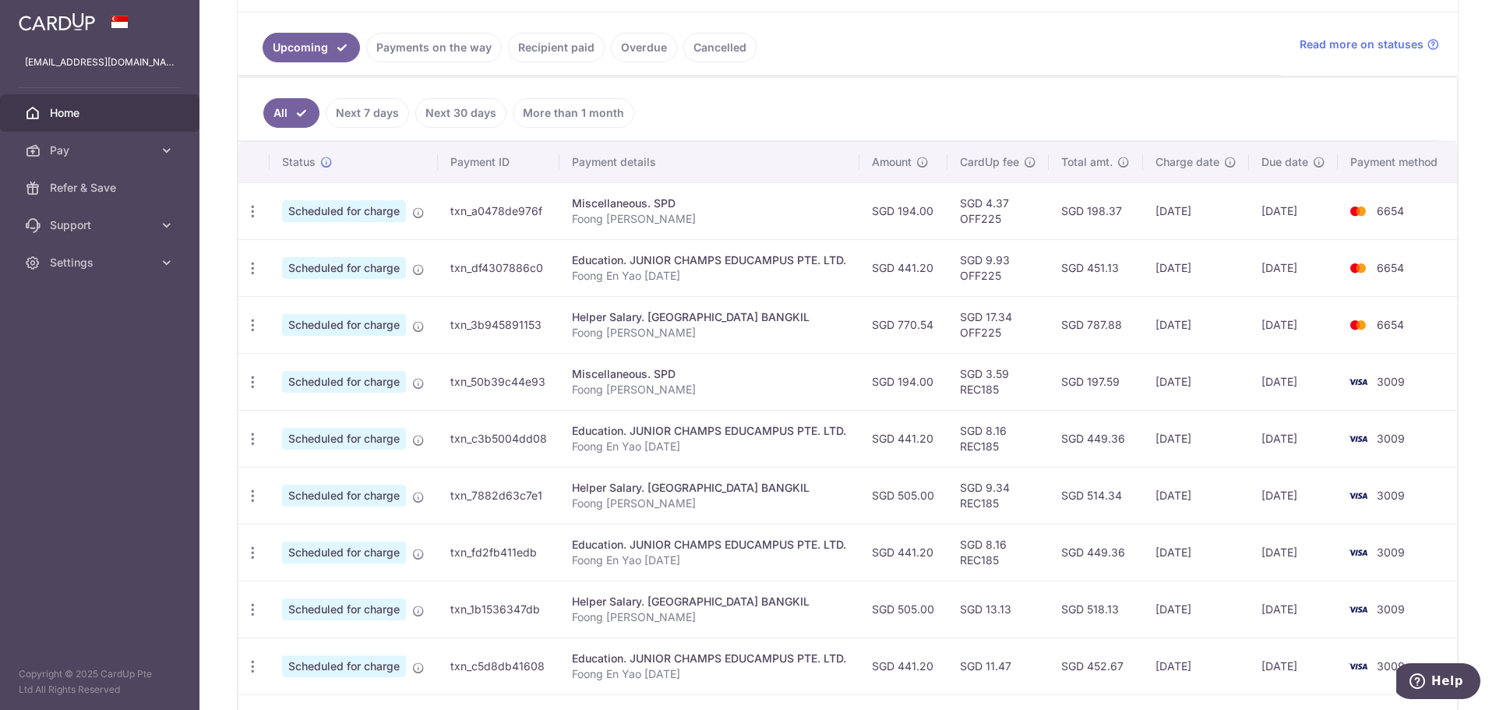
scroll to position [339, 0]
click at [250, 387] on icon "button" at bounding box center [253, 383] width 16 height 16
click at [328, 466] on span "Cancel payment" at bounding box center [336, 463] width 104 height 19
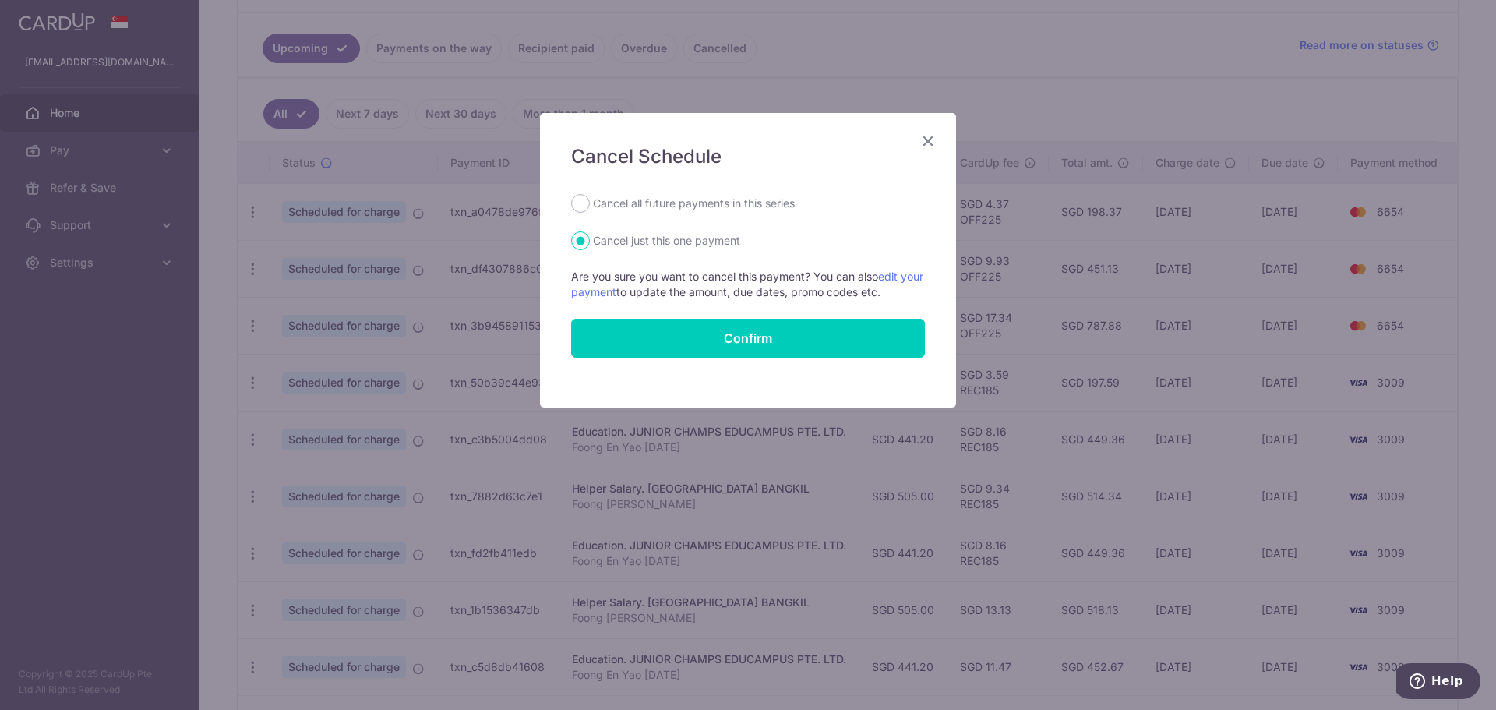
click at [710, 202] on label "Cancel all future payments in this series" at bounding box center [694, 203] width 202 height 19
click at [590, 202] on input "Cancel all future payments in this series" at bounding box center [580, 203] width 19 height 19
radio input "true"
click at [800, 337] on button "Confirm" at bounding box center [748, 338] width 354 height 39
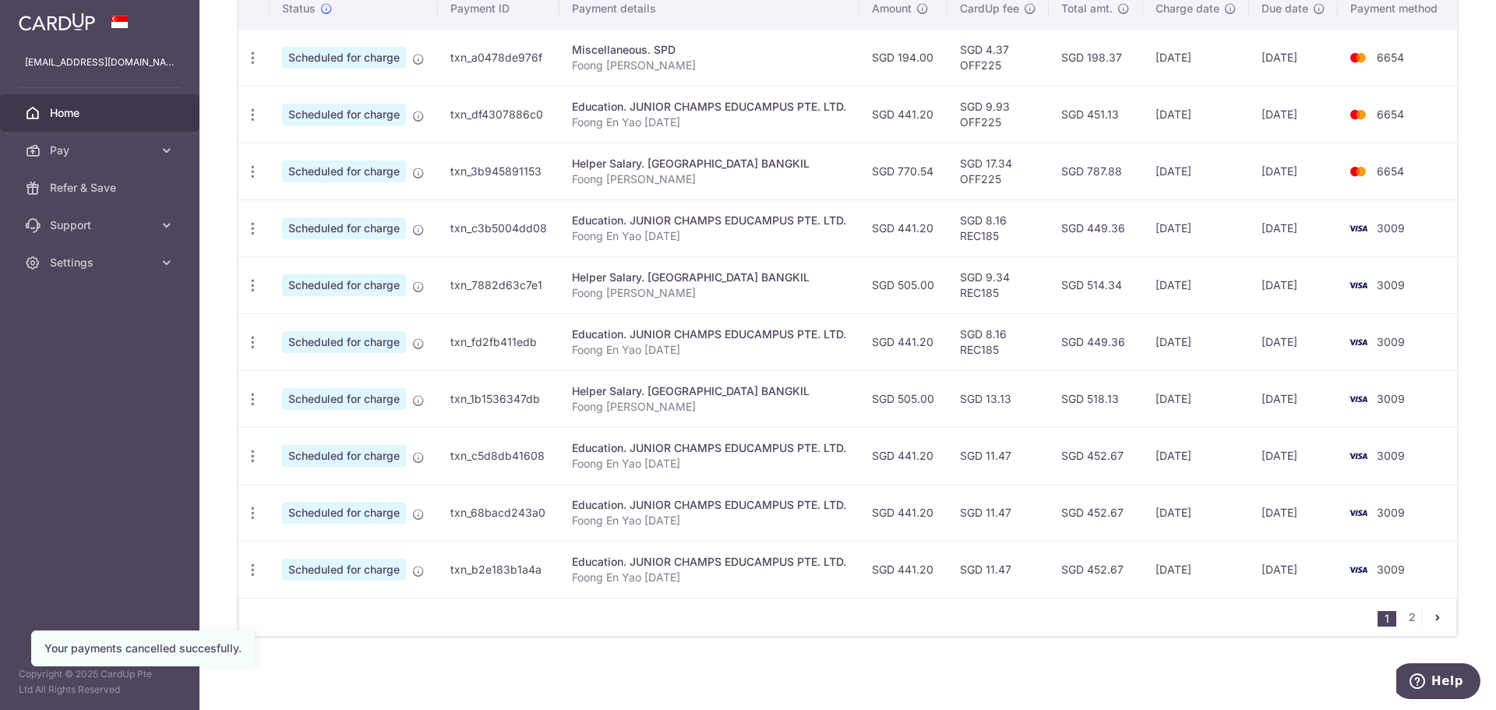
scroll to position [495, 0]
click at [252, 226] on icon "button" at bounding box center [253, 227] width 16 height 16
click at [320, 310] on span "Cancel payment" at bounding box center [336, 307] width 104 height 19
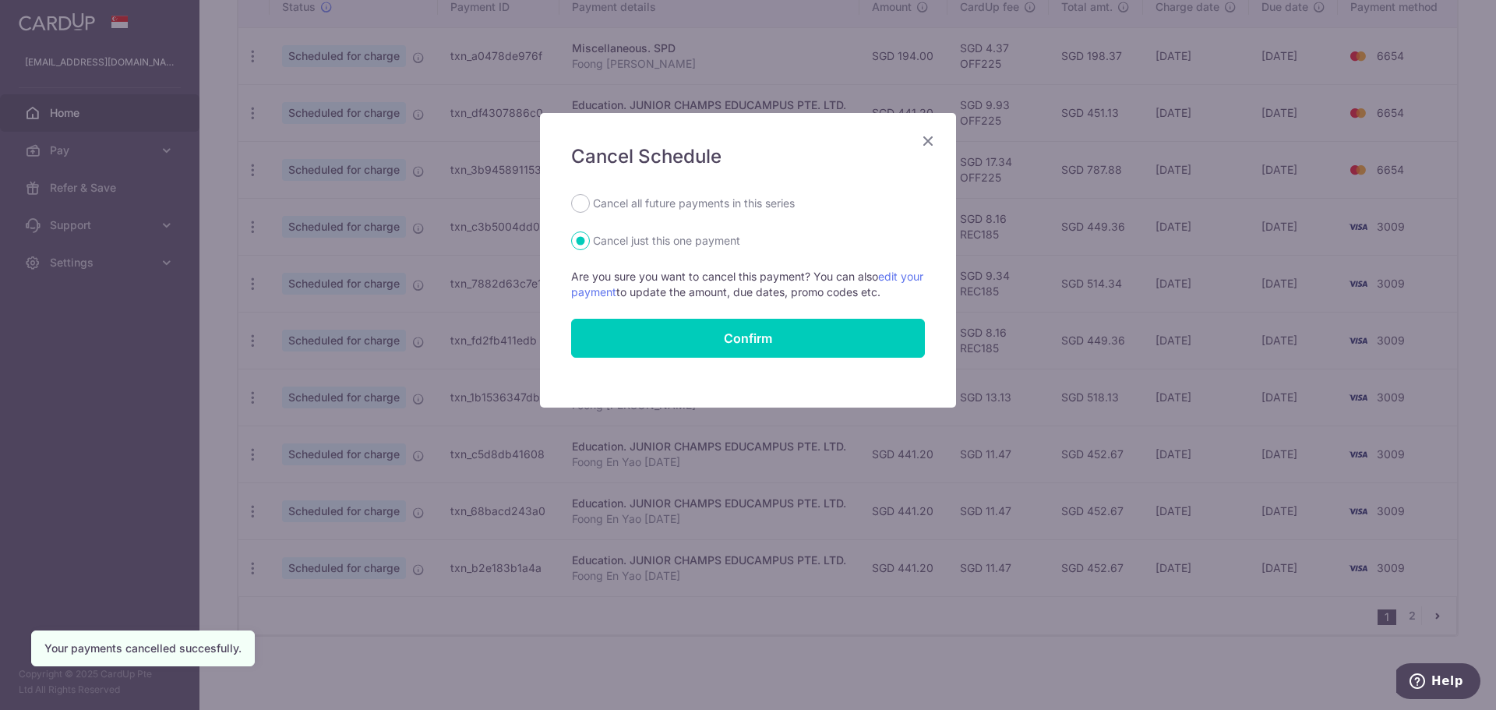
click at [654, 201] on label "Cancel all future payments in this series" at bounding box center [694, 203] width 202 height 19
click at [590, 201] on input "Cancel all future payments in this series" at bounding box center [580, 203] width 19 height 19
radio input "true"
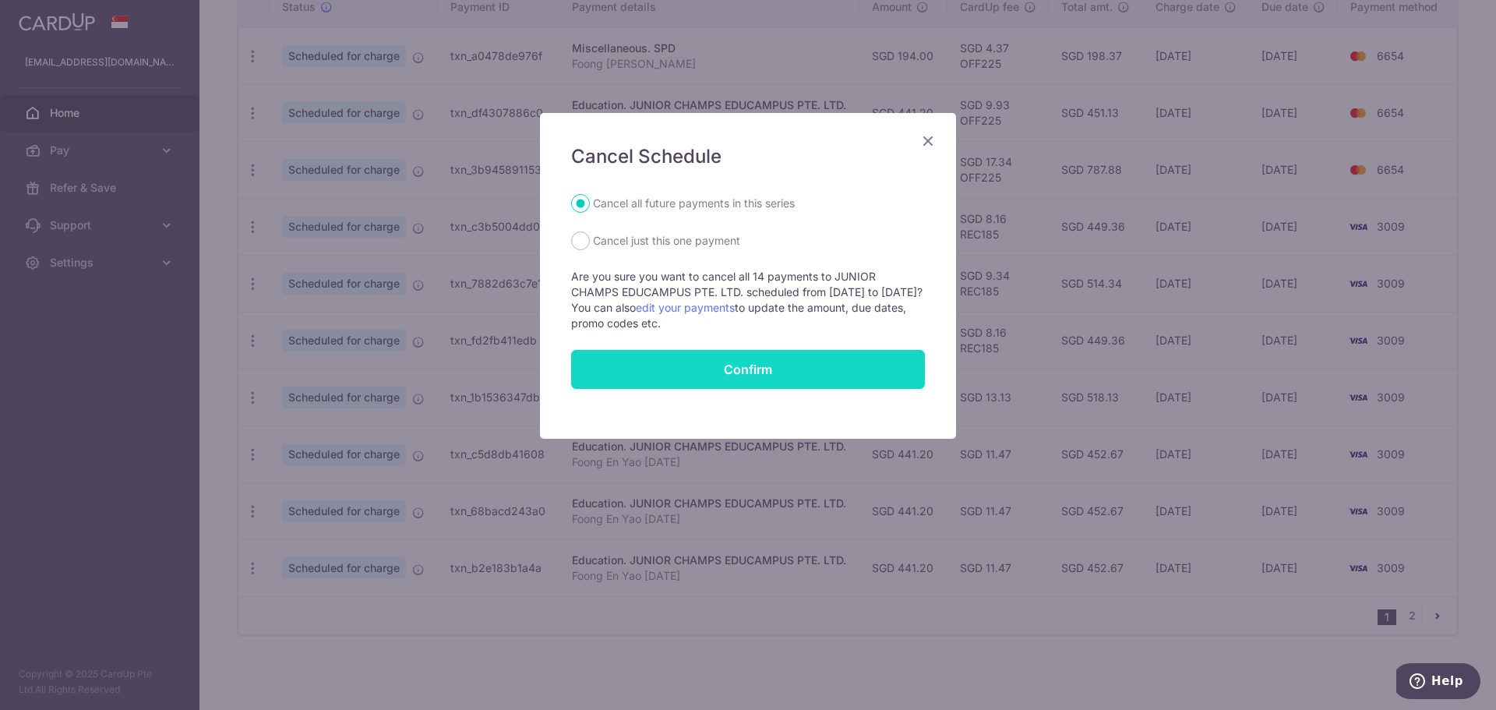
click at [730, 365] on button "Confirm" at bounding box center [748, 369] width 354 height 39
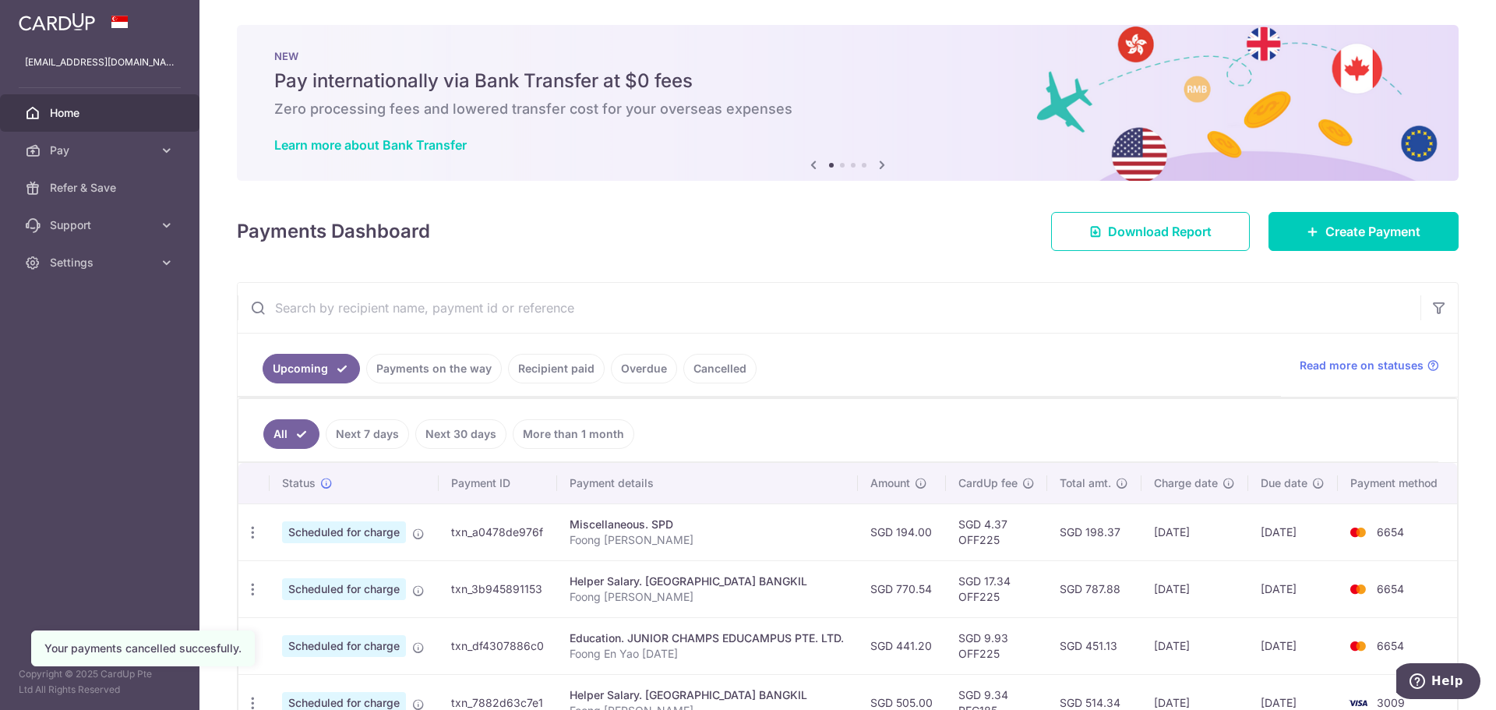
scroll to position [154, 0]
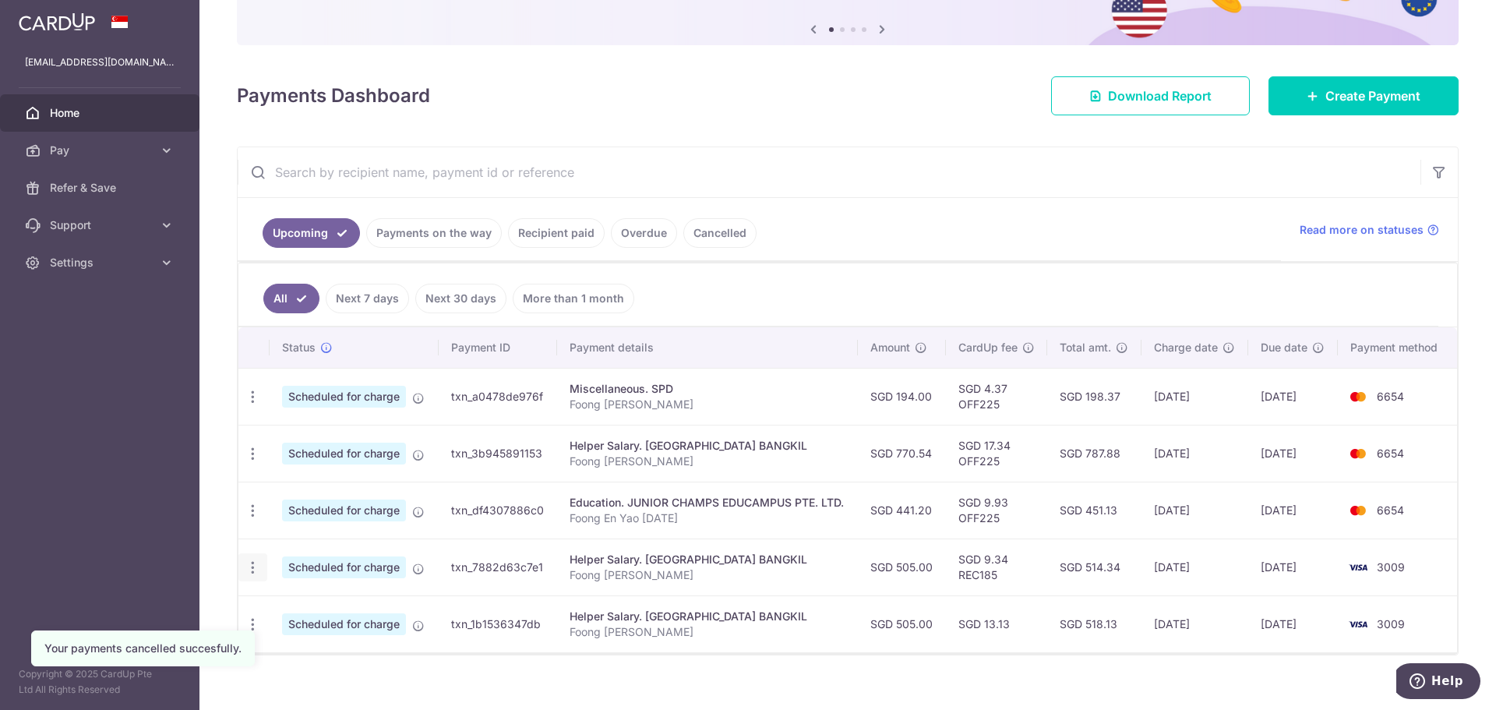
click at [251, 570] on icon "button" at bounding box center [253, 567] width 16 height 16
click at [323, 647] on span "Cancel payment" at bounding box center [336, 648] width 104 height 19
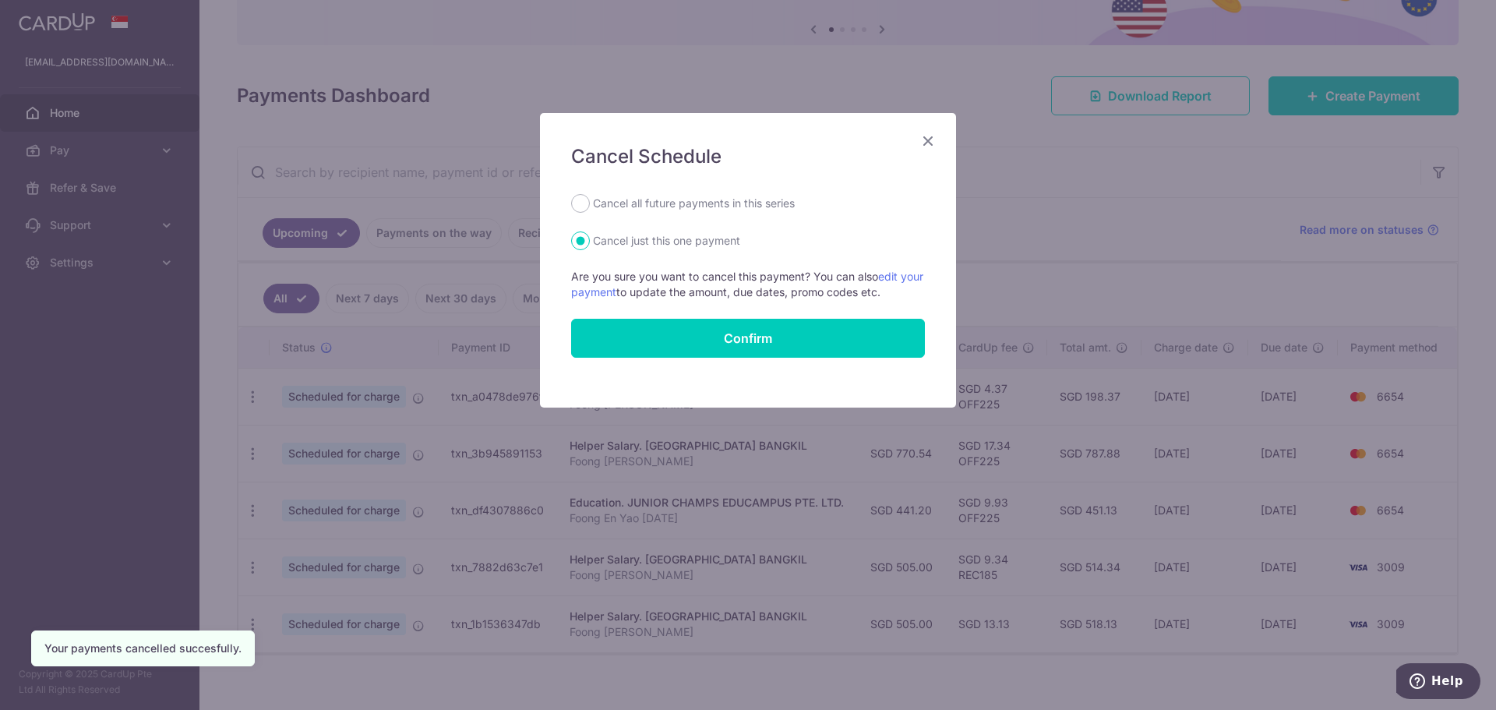
click at [712, 204] on label "Cancel all future payments in this series" at bounding box center [694, 203] width 202 height 19
click at [590, 204] on input "Cancel all future payments in this series" at bounding box center [580, 203] width 19 height 19
radio input "true"
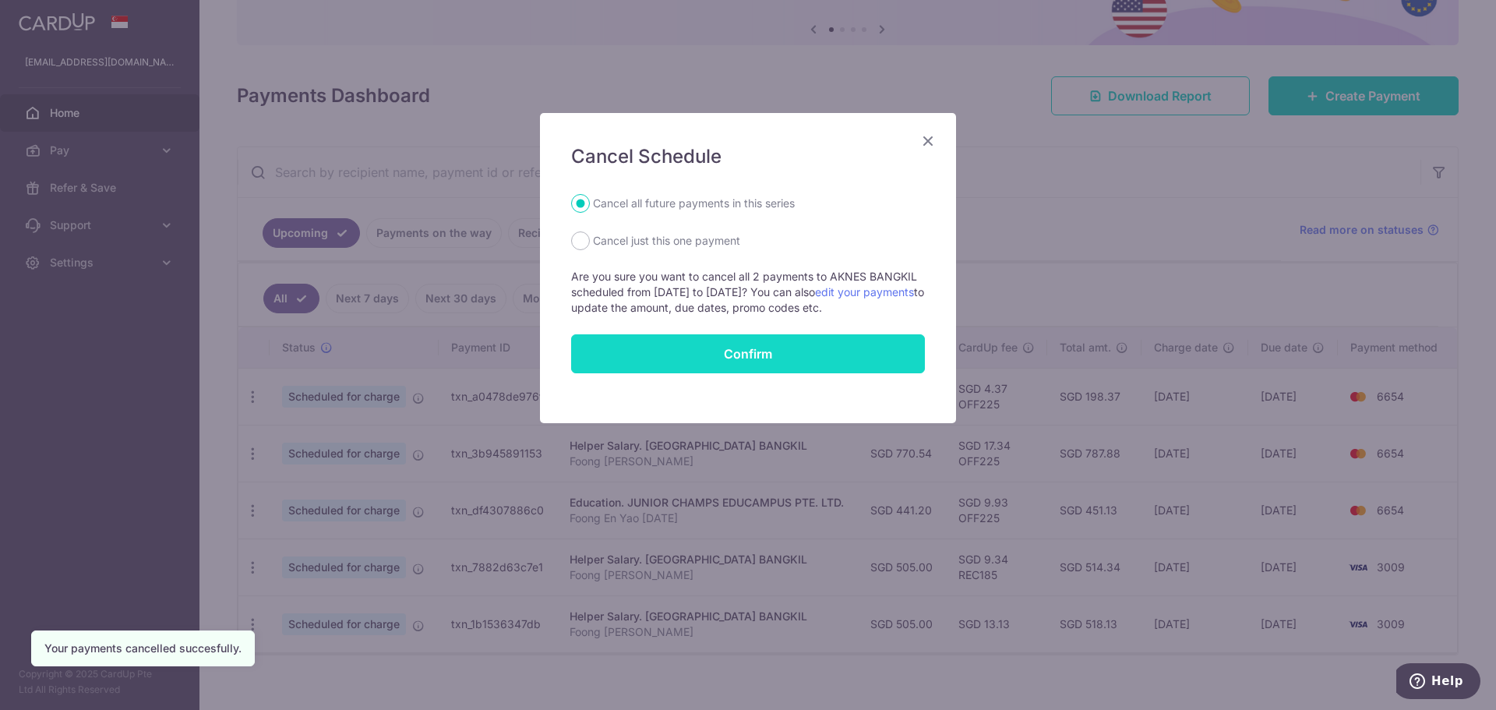
click at [767, 357] on button "Confirm" at bounding box center [748, 353] width 354 height 39
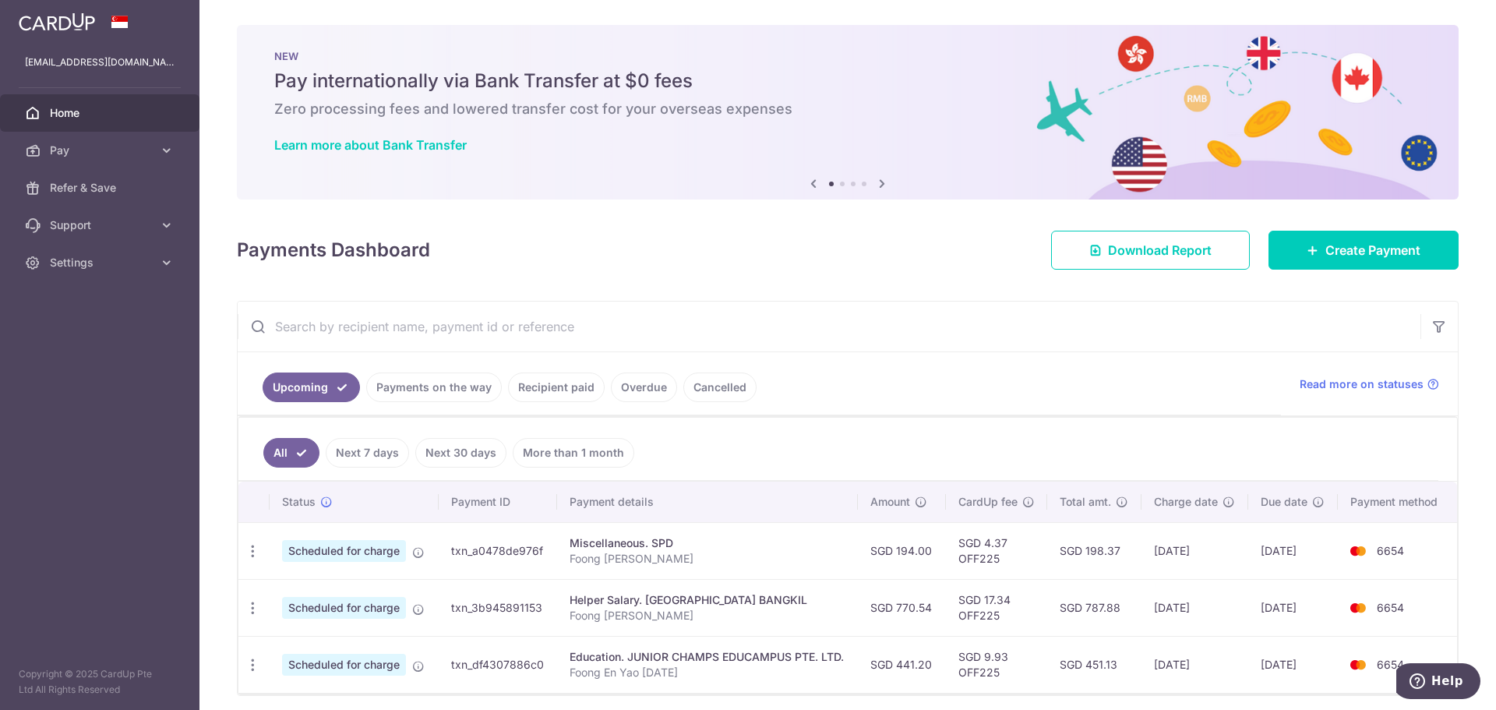
click at [51, 360] on aside "shiyun.foong@gmail.com Home Pay Payments Recipients Cards Refer & Save Support …" at bounding box center [99, 355] width 199 height 710
click at [122, 256] on span "Settings" at bounding box center [101, 263] width 103 height 16
click at [79, 346] on link "Logout" at bounding box center [99, 337] width 199 height 37
